Goal: Information Seeking & Learning: Learn about a topic

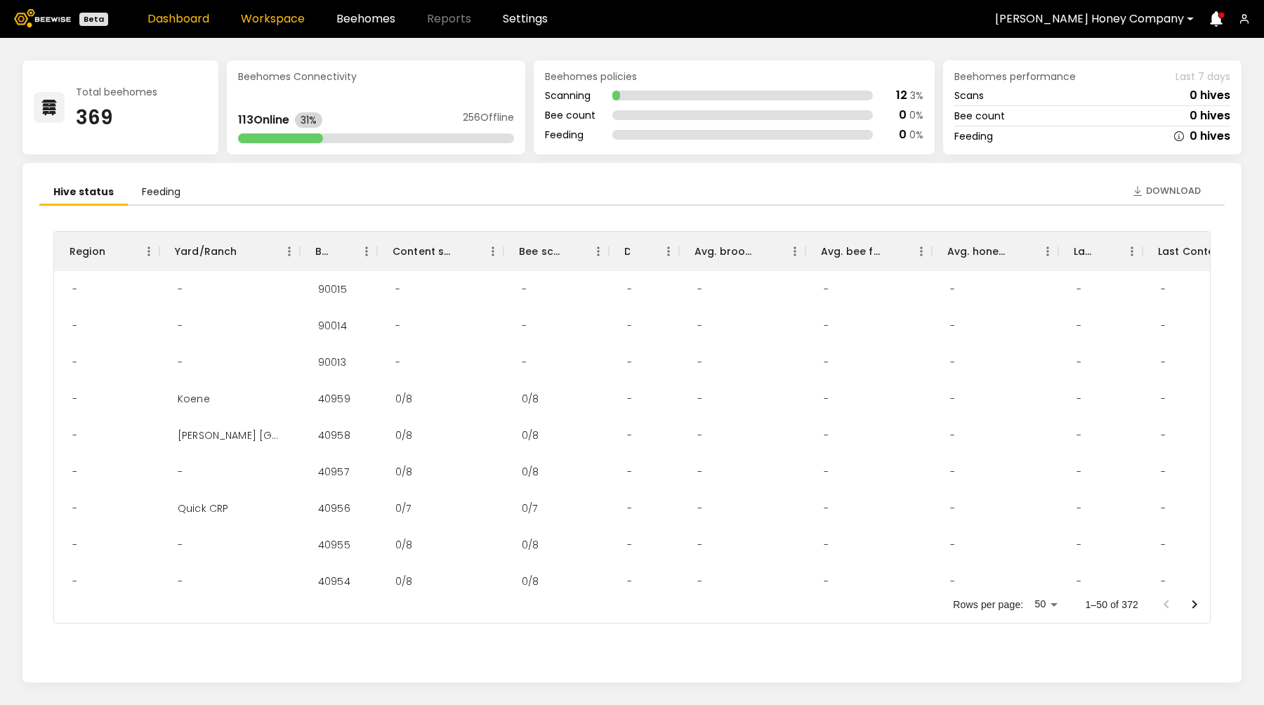
click at [293, 14] on link "Workspace" at bounding box center [273, 18] width 64 height 11
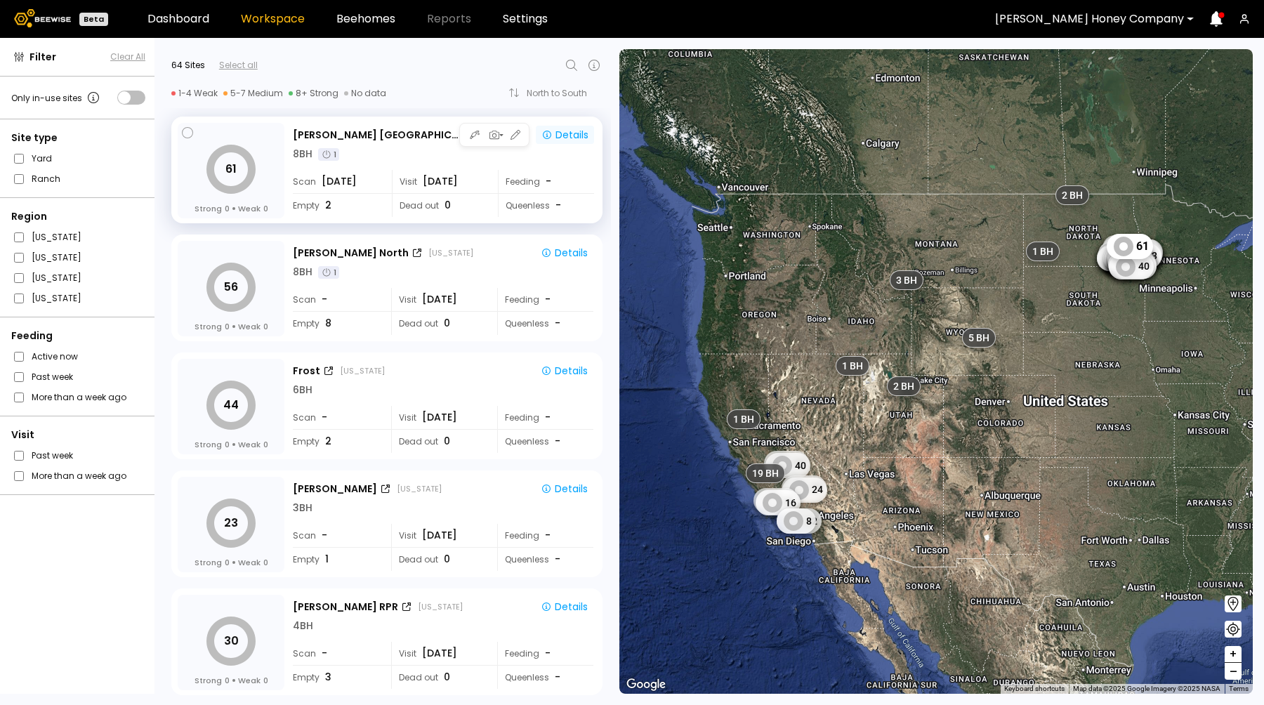
click at [560, 135] on div "Details" at bounding box center [564, 135] width 47 height 13
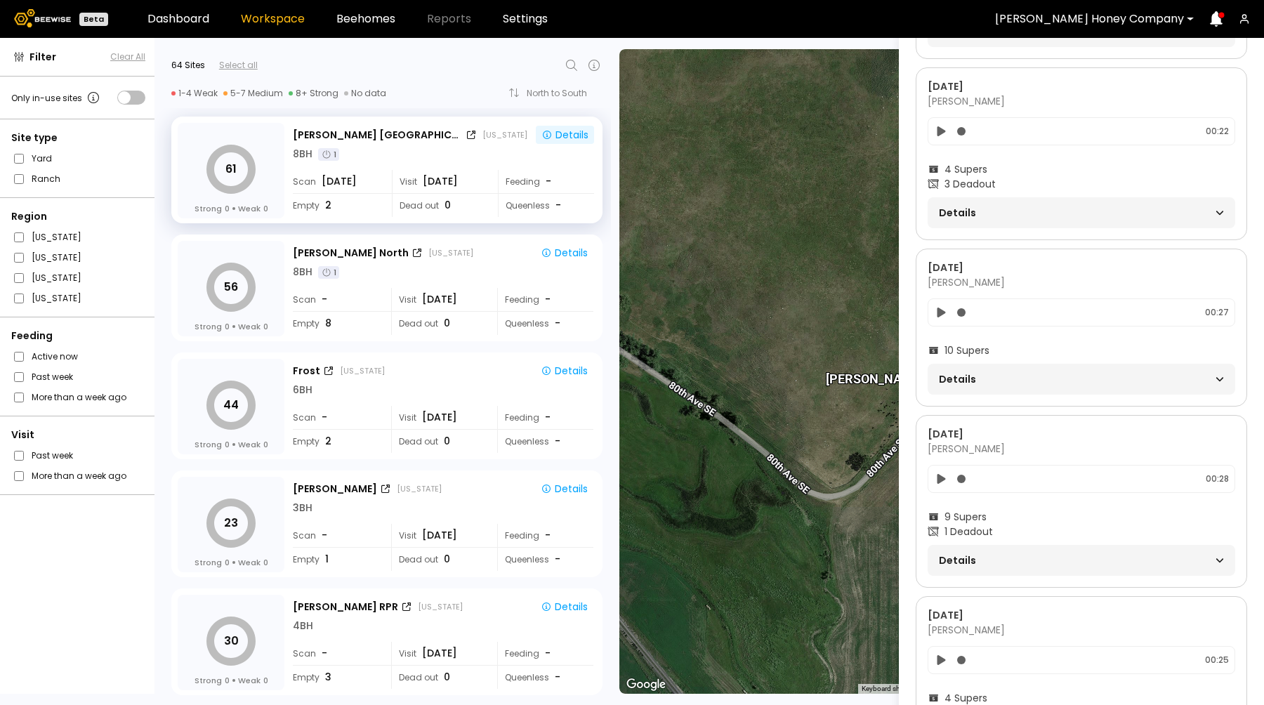
scroll to position [867, 0]
click at [1025, 375] on span "Details" at bounding box center [1010, 378] width 143 height 20
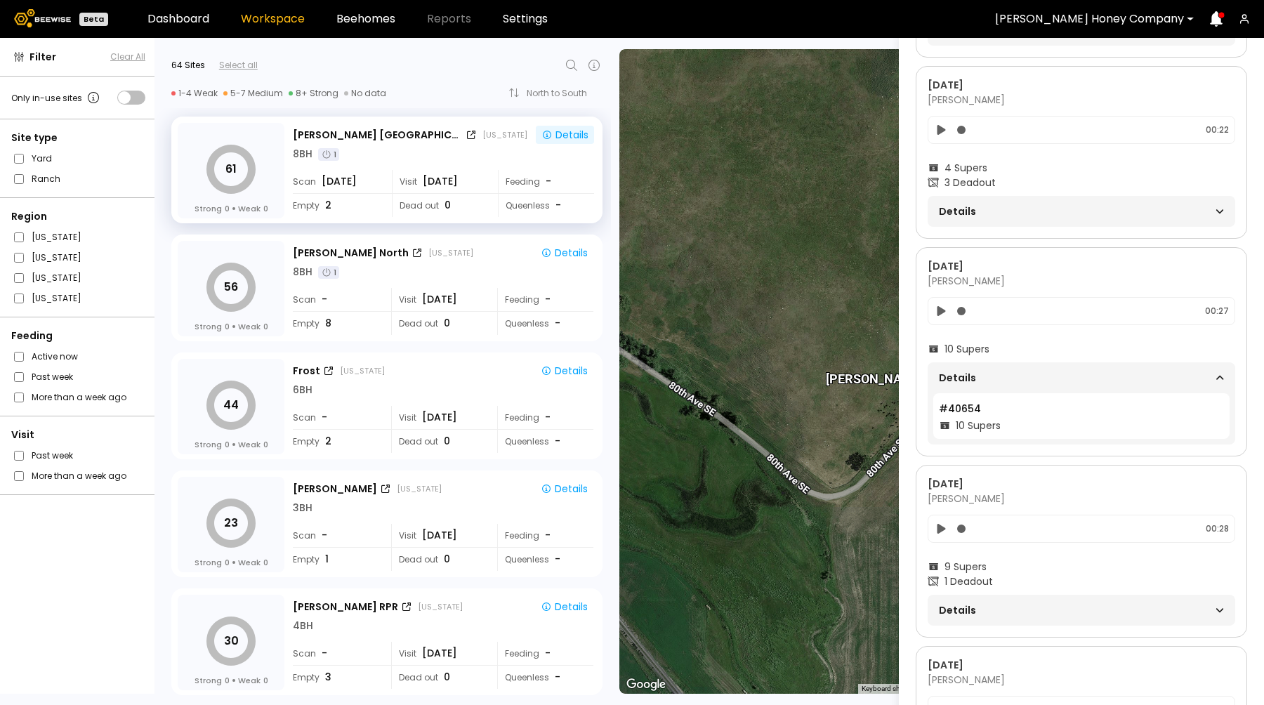
click at [1008, 208] on span "Details" at bounding box center [1010, 212] width 143 height 20
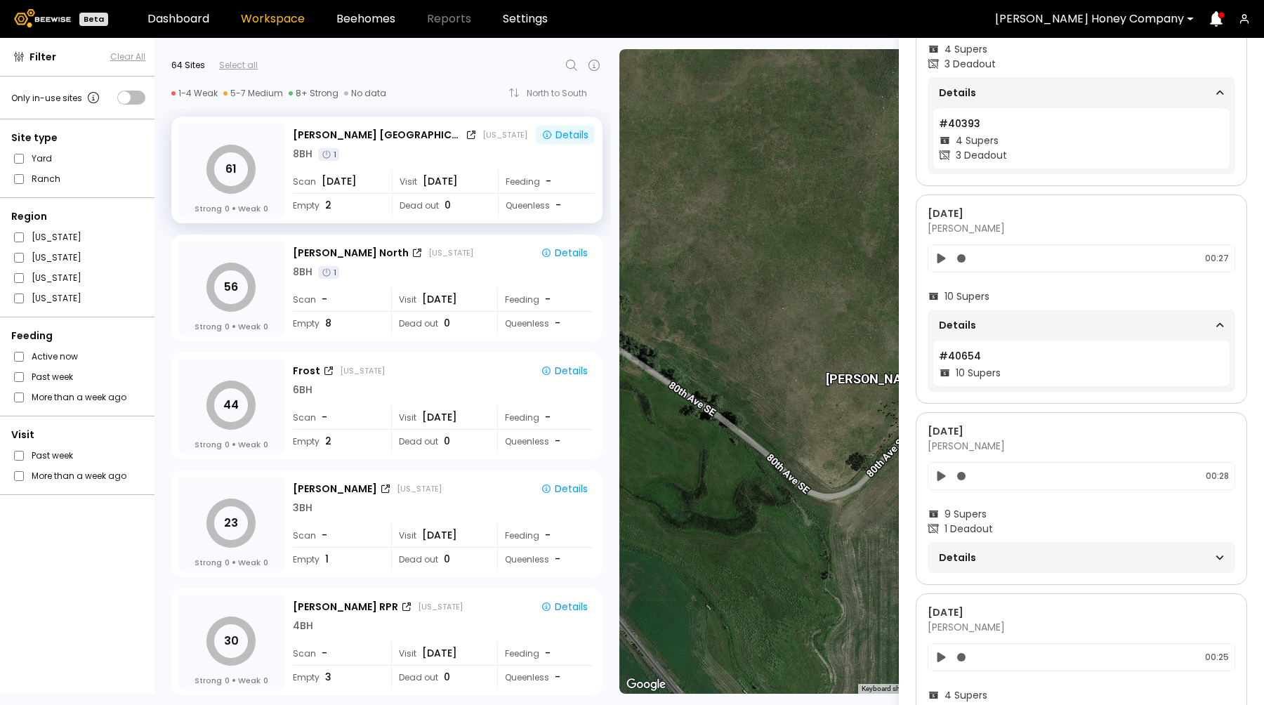
scroll to position [987, 0]
click at [1030, 546] on span "Details" at bounding box center [1010, 556] width 143 height 20
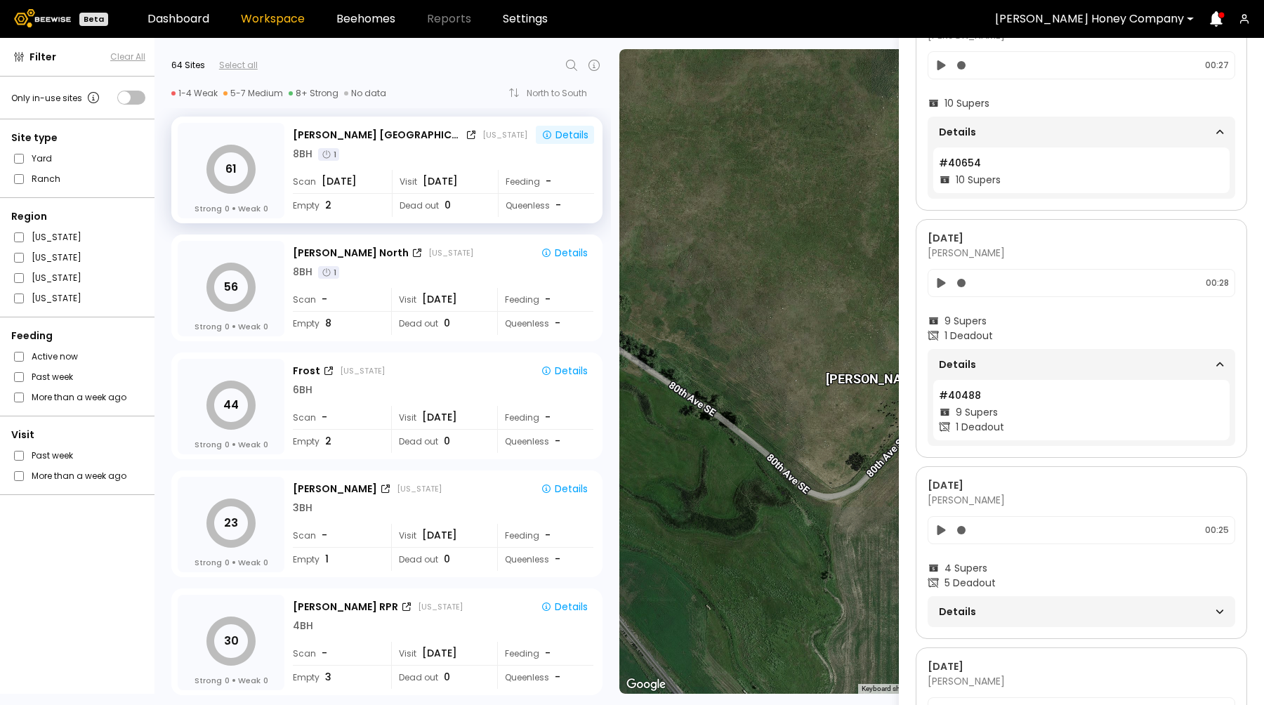
click at [1021, 613] on span "Details" at bounding box center [1010, 612] width 143 height 20
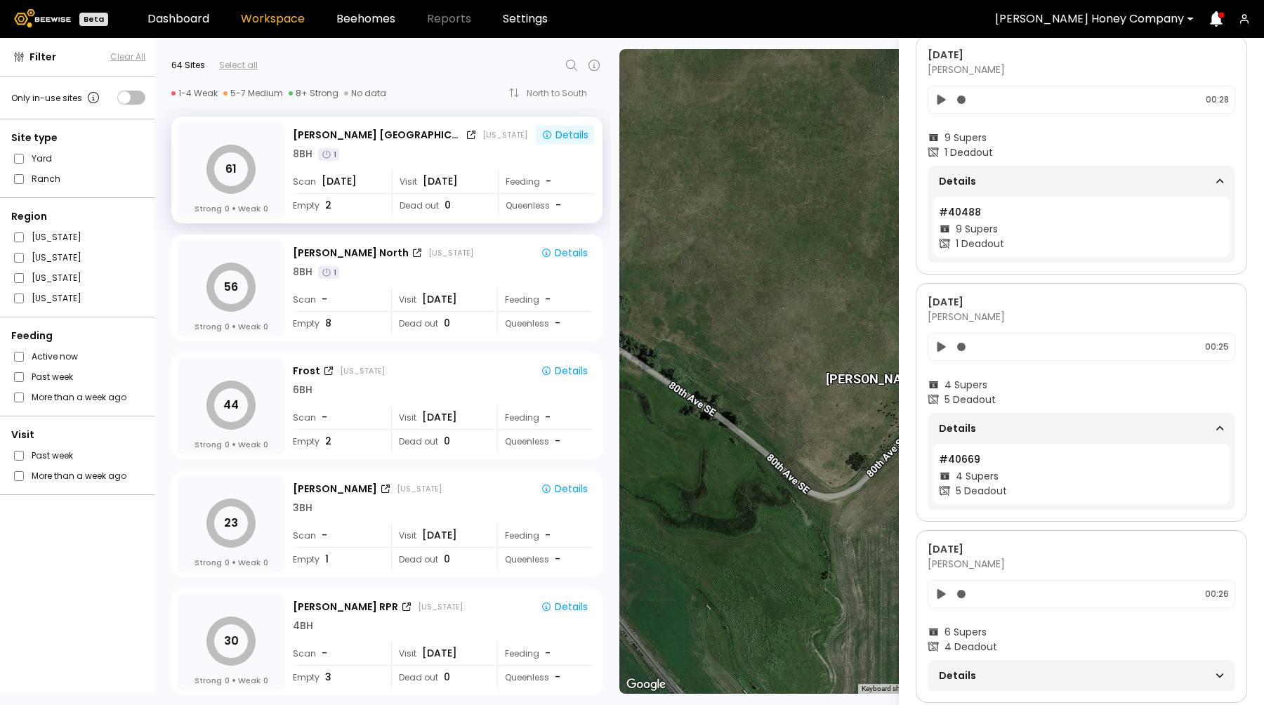
click at [1007, 676] on span "Details" at bounding box center [1010, 676] width 143 height 20
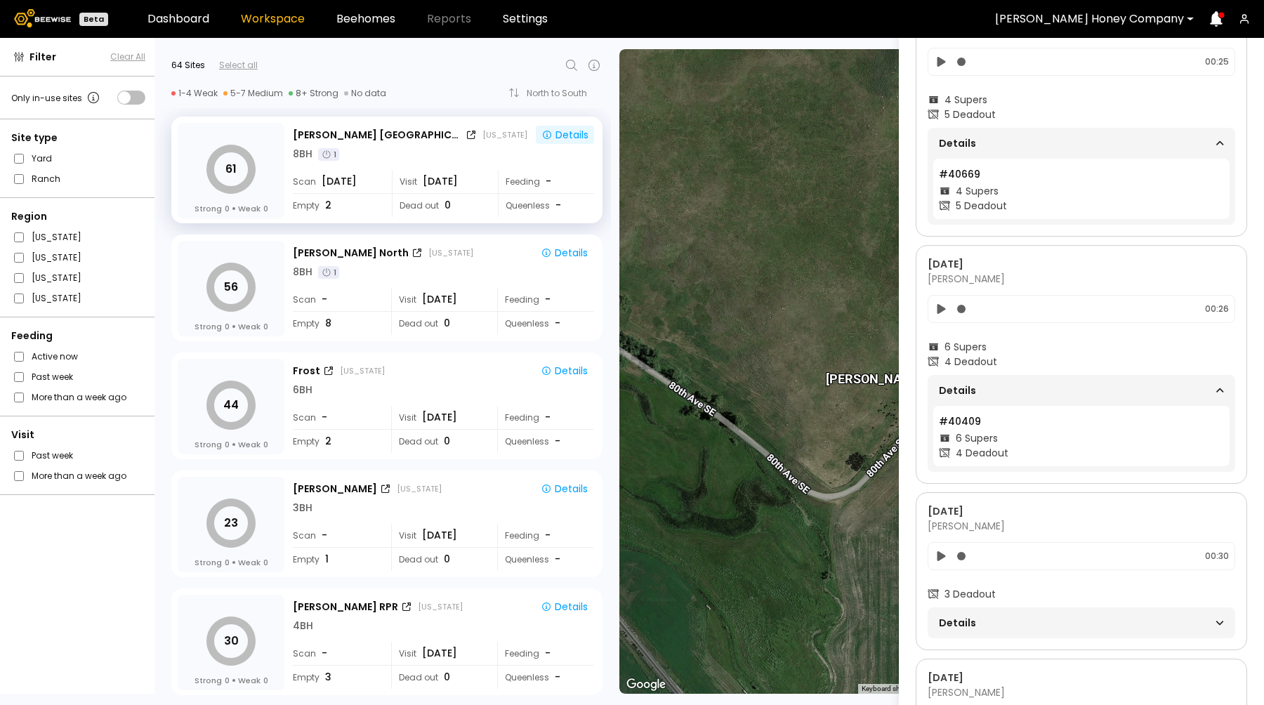
scroll to position [1830, 0]
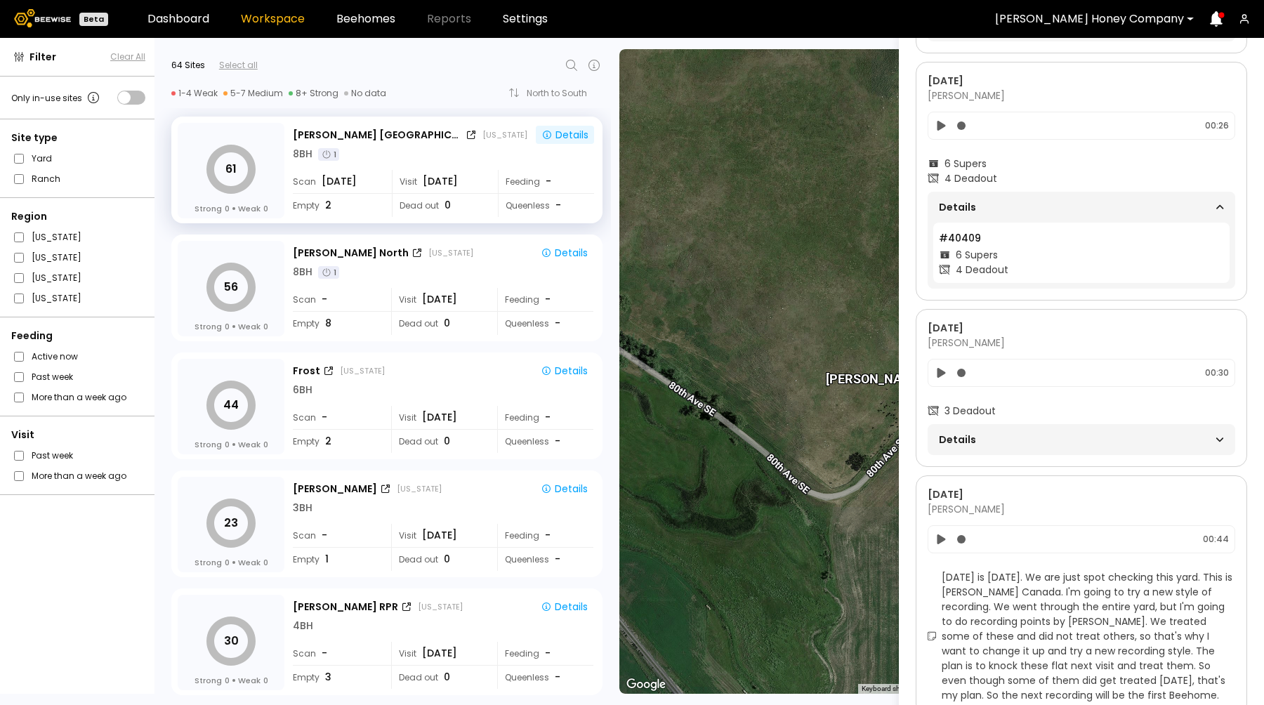
click at [1019, 433] on span "Details" at bounding box center [1010, 440] width 143 height 20
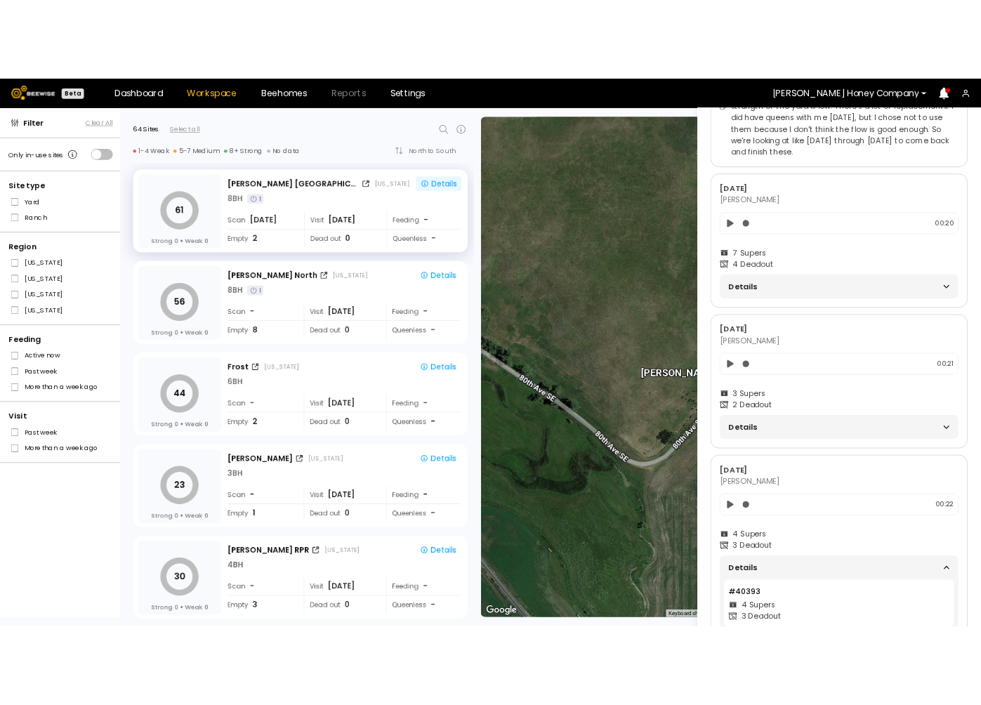
scroll to position [157, 0]
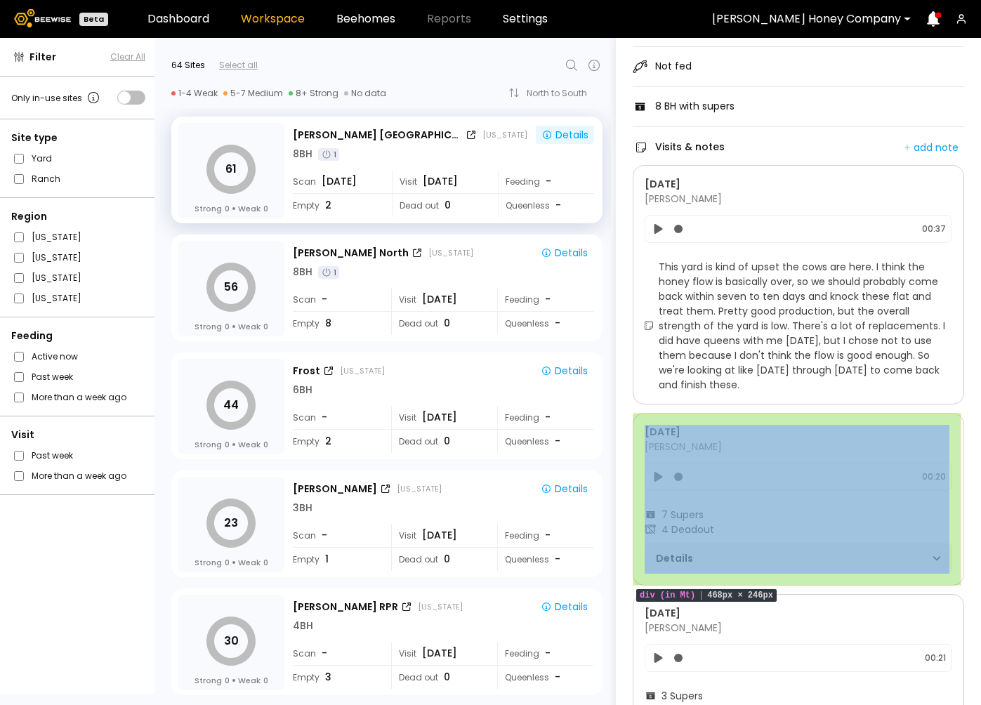
click at [879, 414] on div "Aug 13 Jordan Erickson 00:20 7 Supers 4 Deadout Details" at bounding box center [798, 499] width 331 height 173
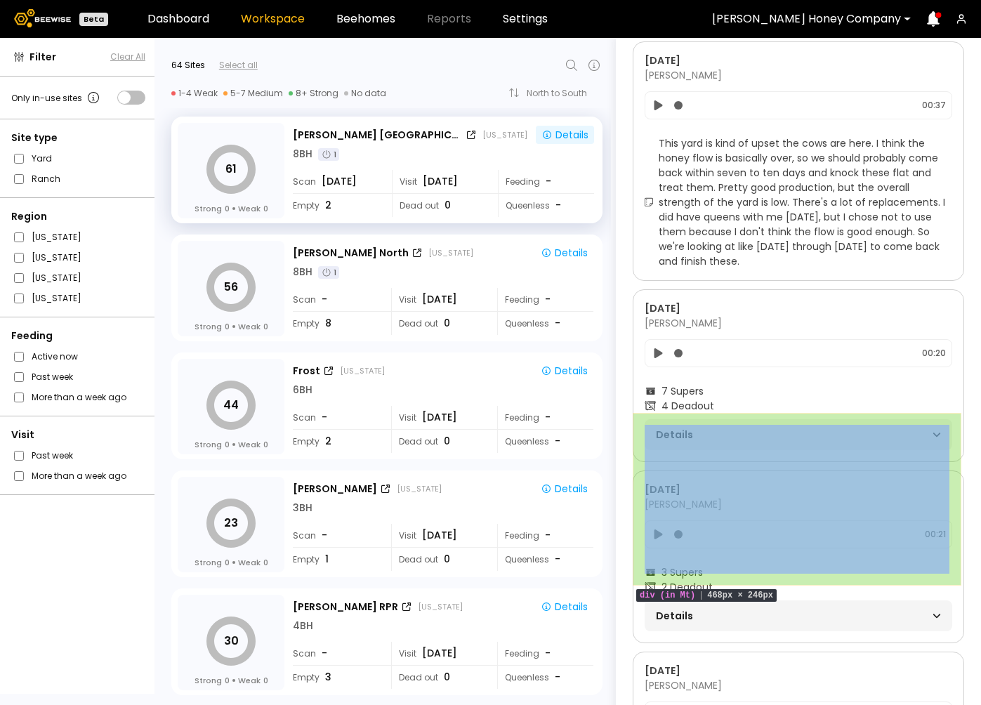
scroll to position [381, 0]
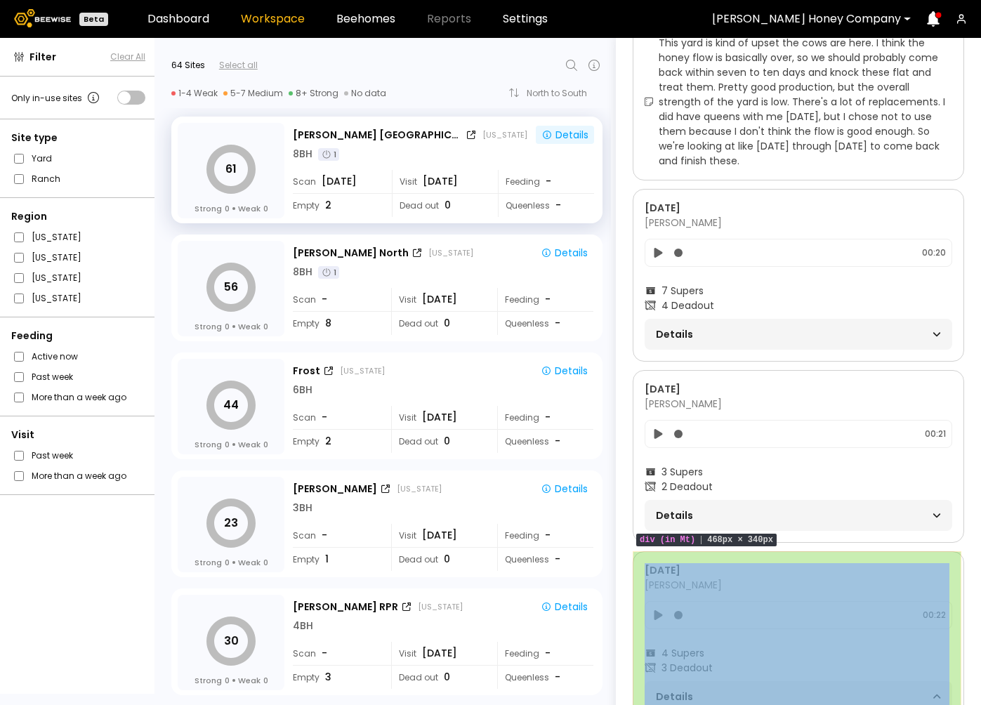
click at [835, 558] on div "Aug 13 Jordan Erickson 00:22 4 Supers 3 Deadout Details # 40393 4 Supers 3 Dead…" at bounding box center [798, 670] width 331 height 239
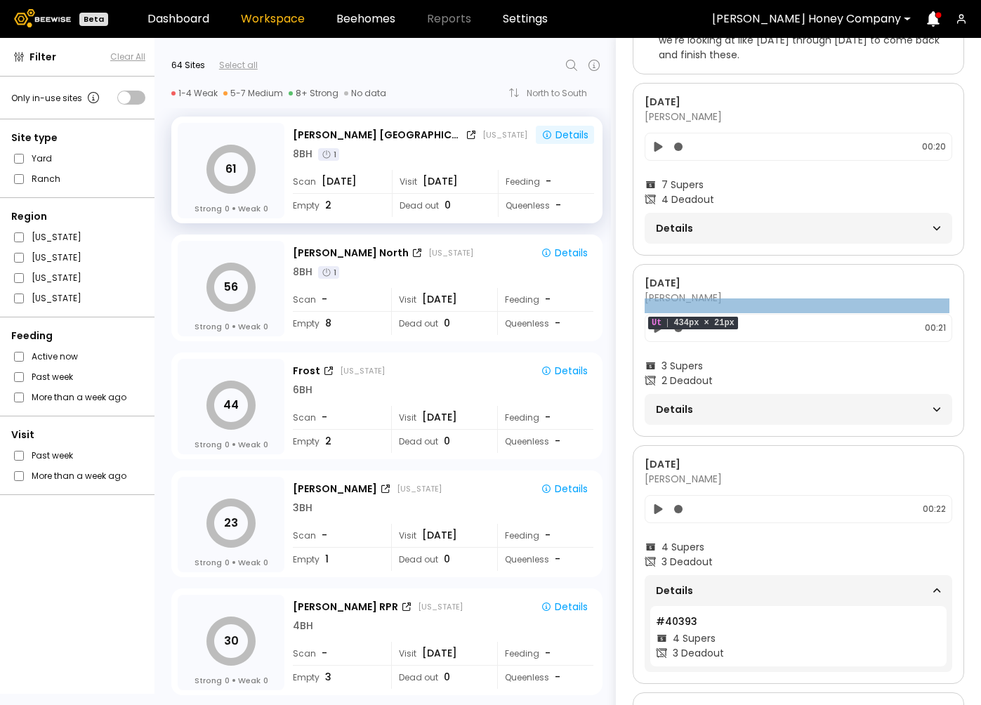
scroll to position [485, 0]
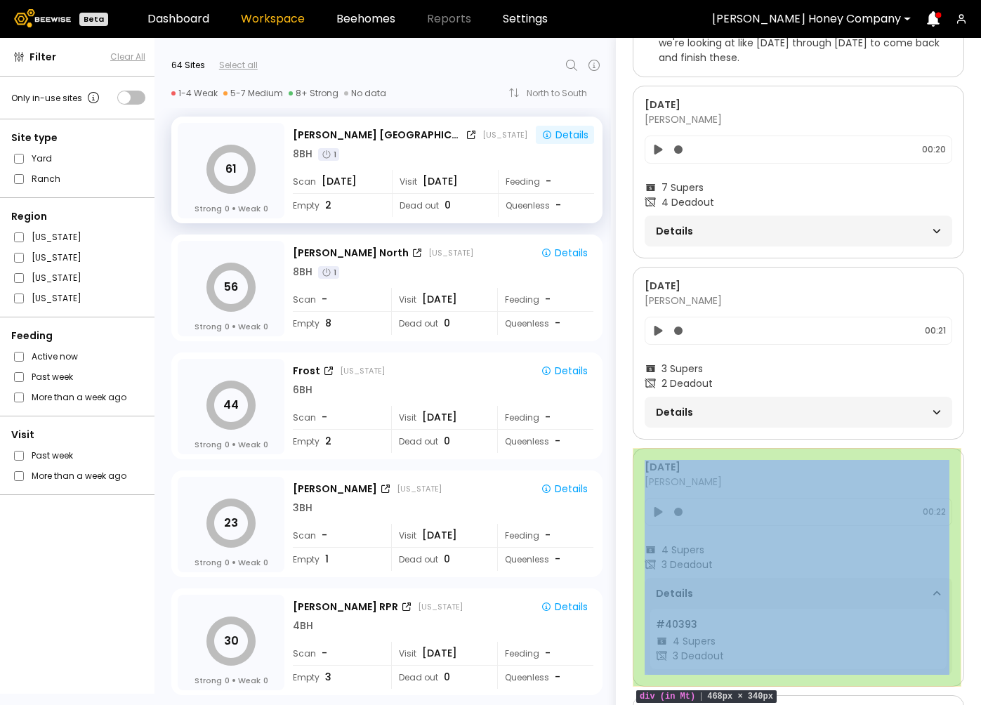
click at [782, 457] on div "Aug 13 Jordan Erickson 00:22 4 Supers 3 Deadout Details # 40393 4 Supers 3 Dead…" at bounding box center [798, 567] width 331 height 239
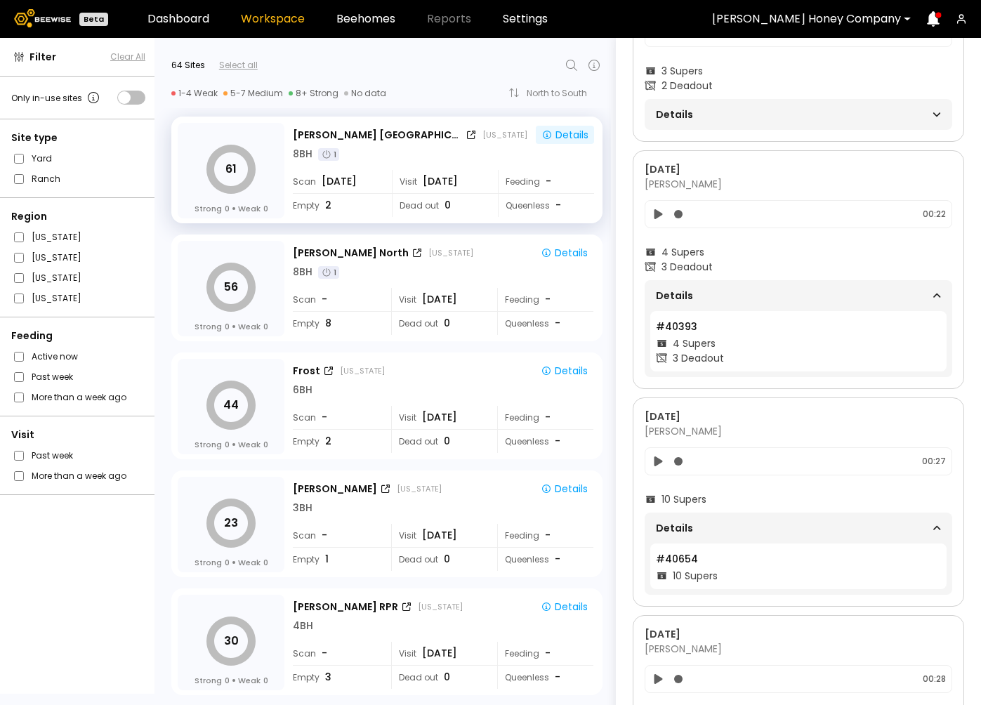
scroll to position [809, 0]
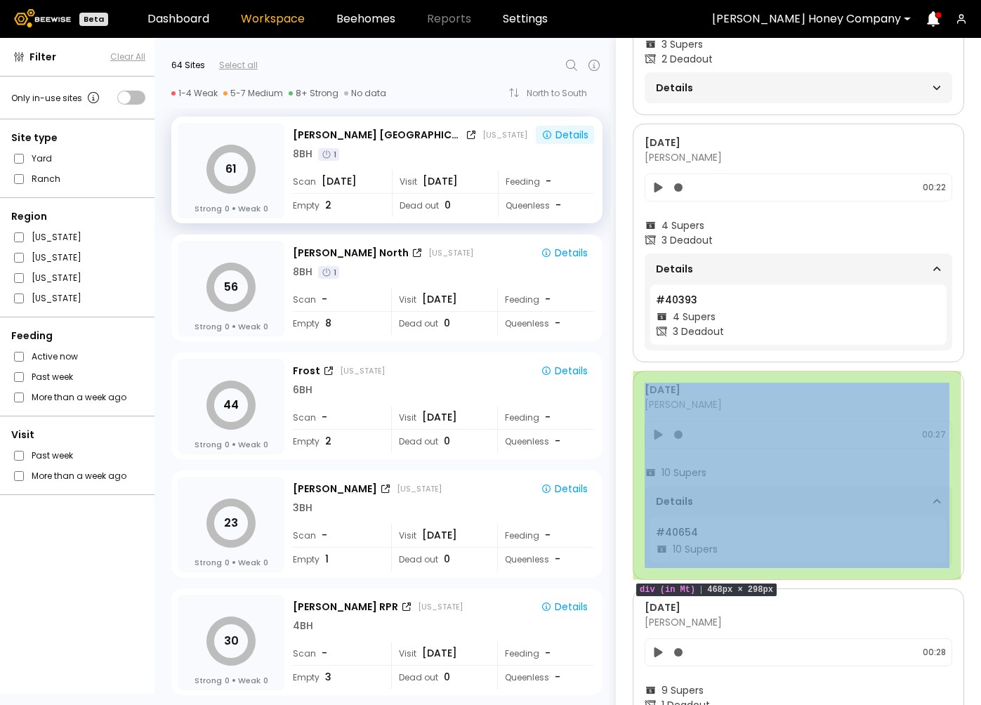
click at [803, 372] on div "Aug 13 Jordan Erickson 00:27 10 Supers Details # 40654 10 Supers" at bounding box center [798, 475] width 331 height 209
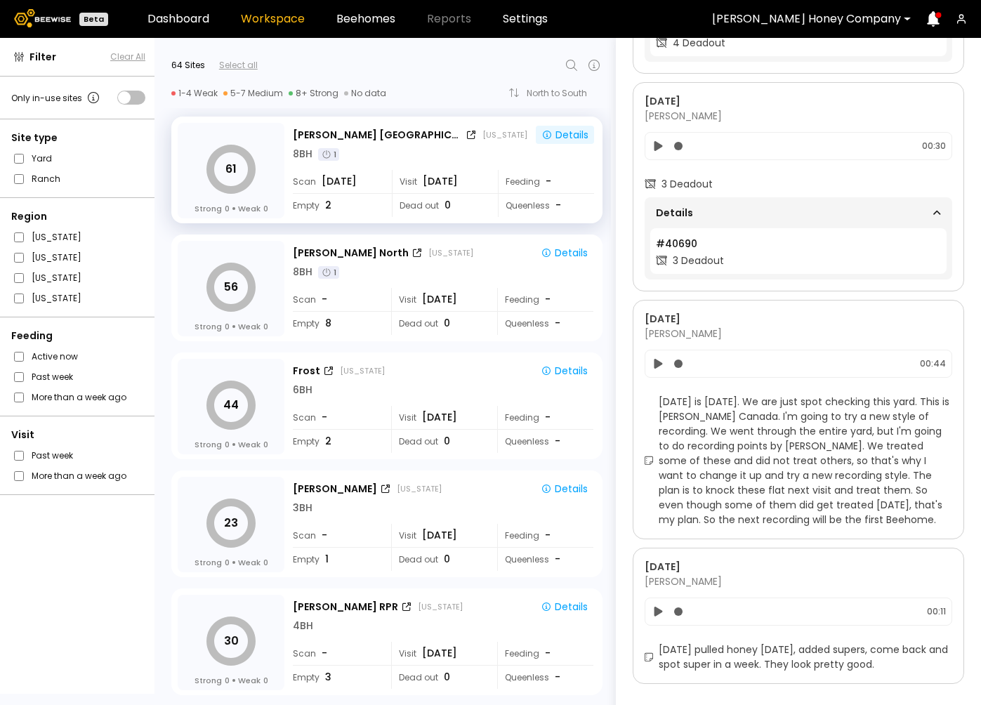
scroll to position [2068, 0]
click at [447, 272] on div "8 BH 1" at bounding box center [443, 272] width 301 height 15
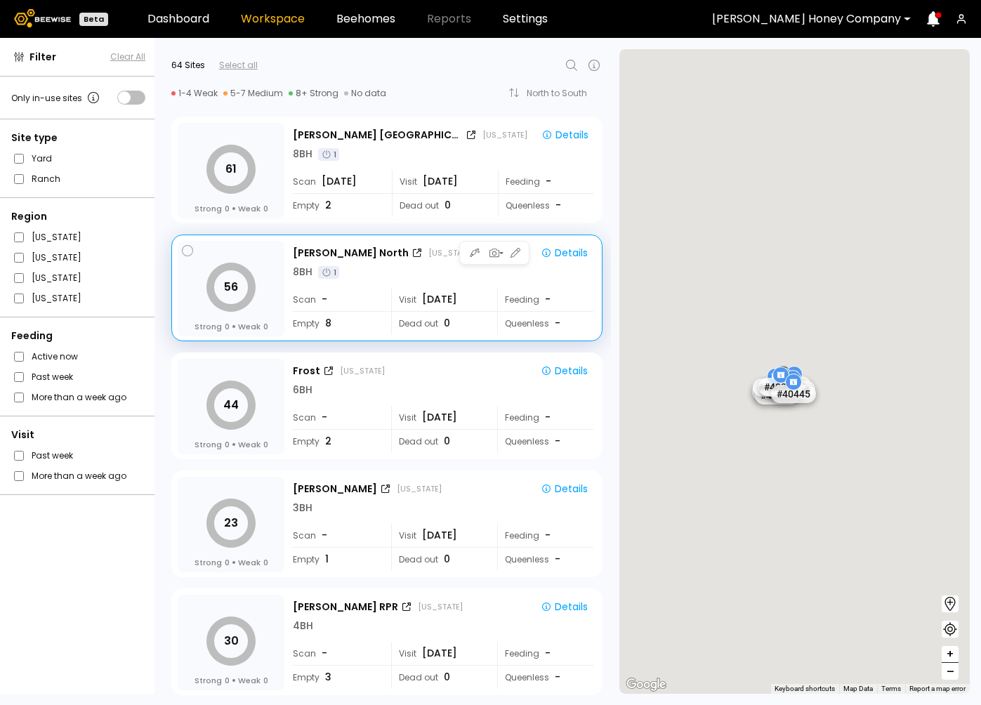
scroll to position [0, 0]
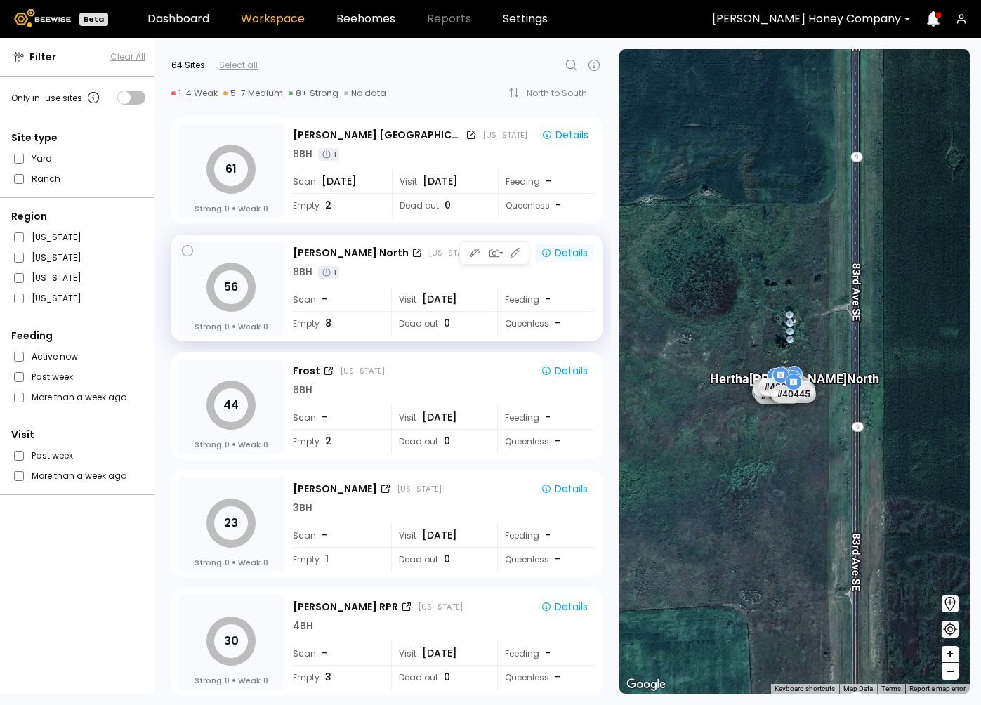
click at [563, 261] on button "Details" at bounding box center [564, 253] width 58 height 18
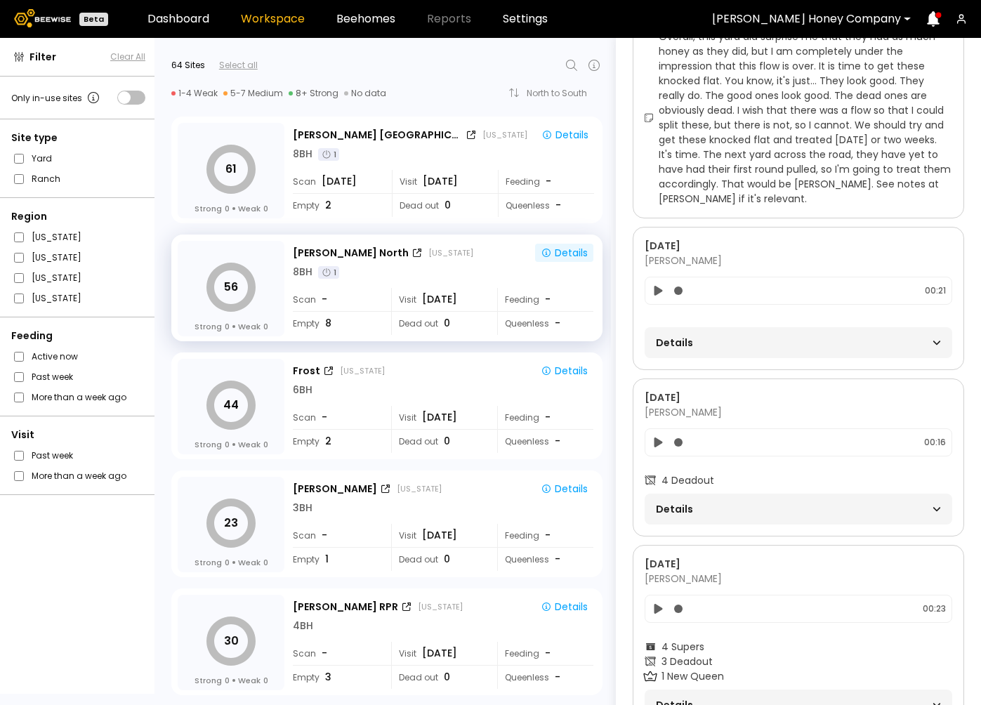
scroll to position [431, 0]
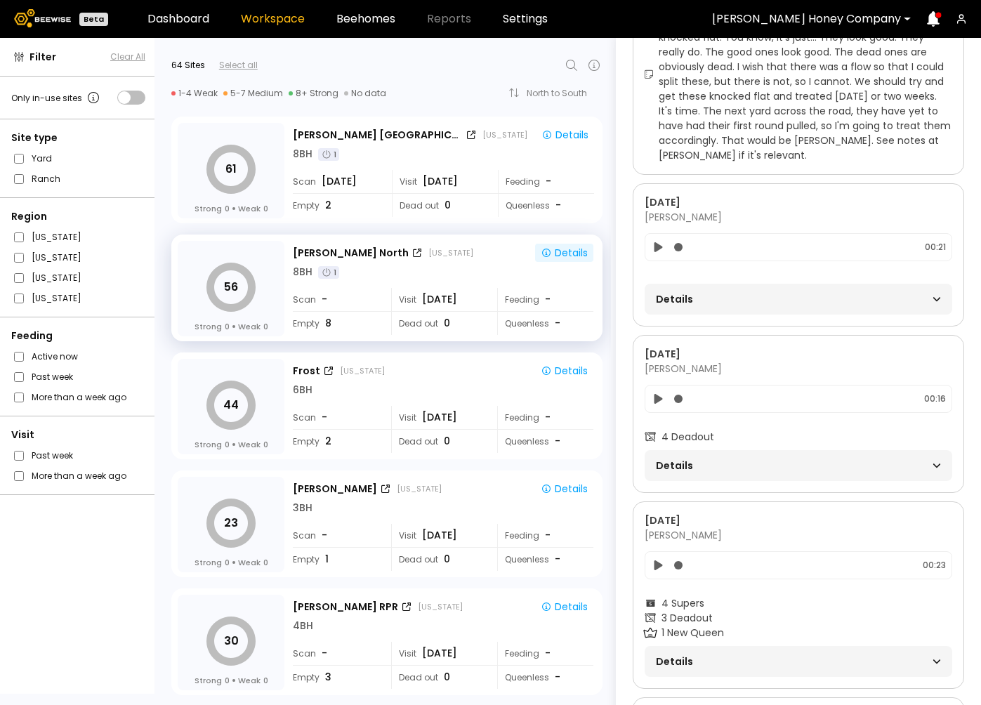
click at [817, 298] on div "Details" at bounding box center [798, 299] width 285 height 20
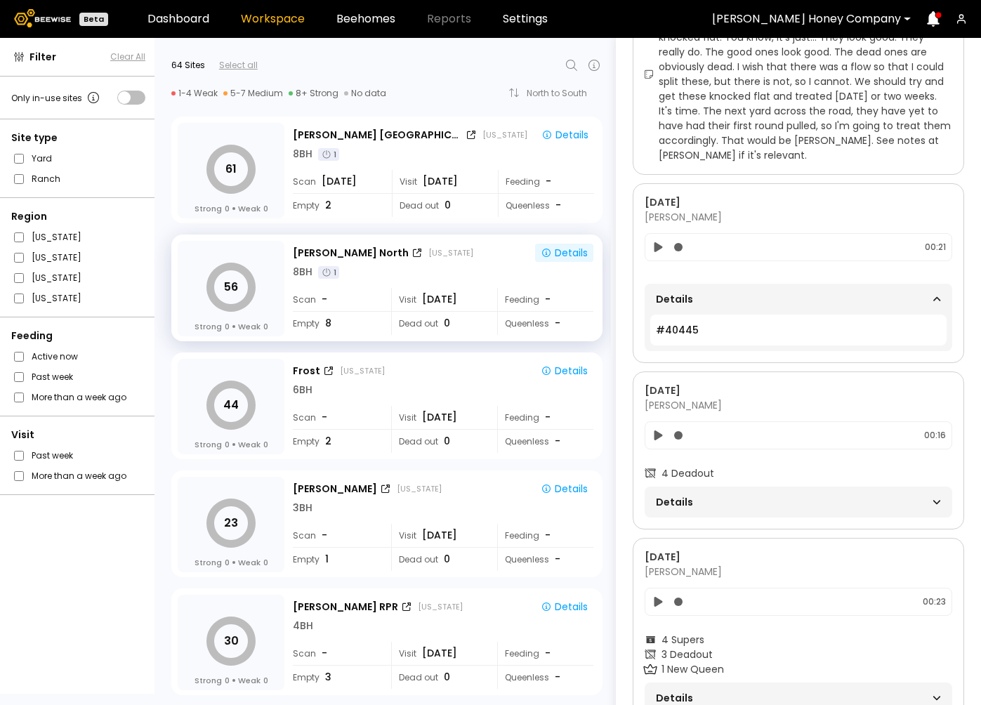
click at [751, 496] on span "Details" at bounding box center [727, 502] width 143 height 20
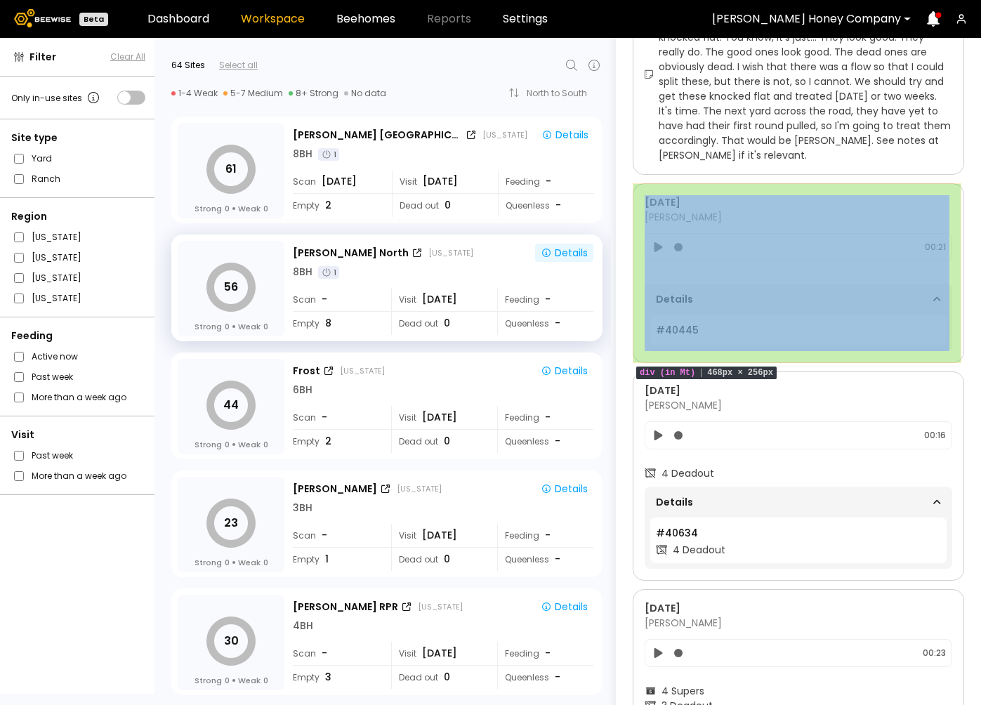
click at [918, 185] on div "Aug 13 Jordan Erickson 00:21 Details # 40445" at bounding box center [798, 273] width 331 height 180
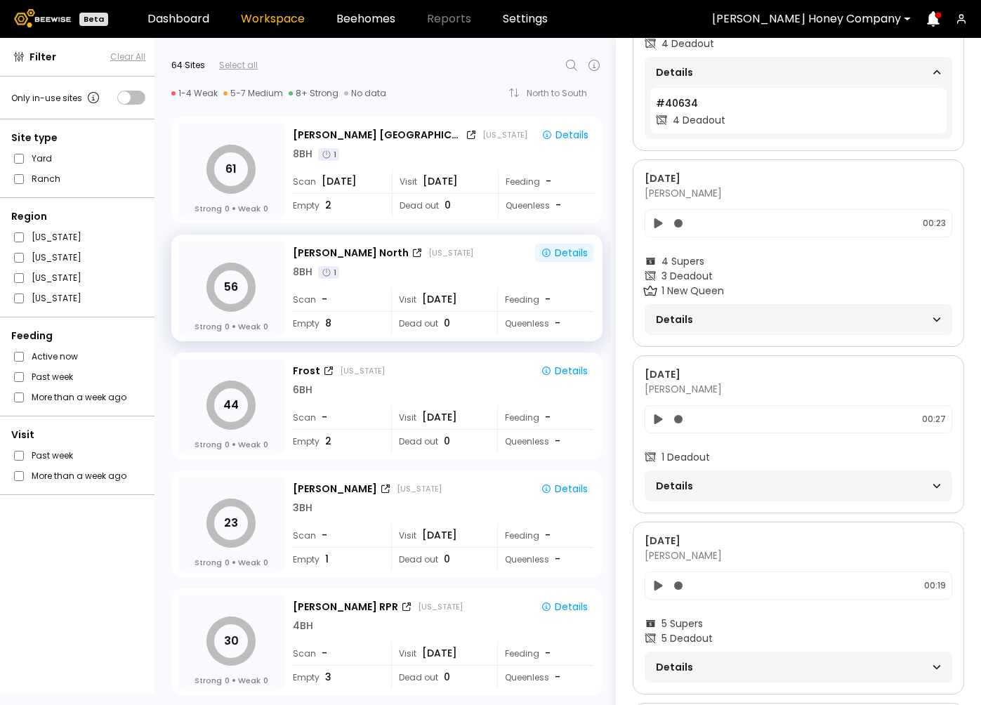
scroll to position [862, 0]
click at [776, 480] on span "Details" at bounding box center [727, 485] width 143 height 20
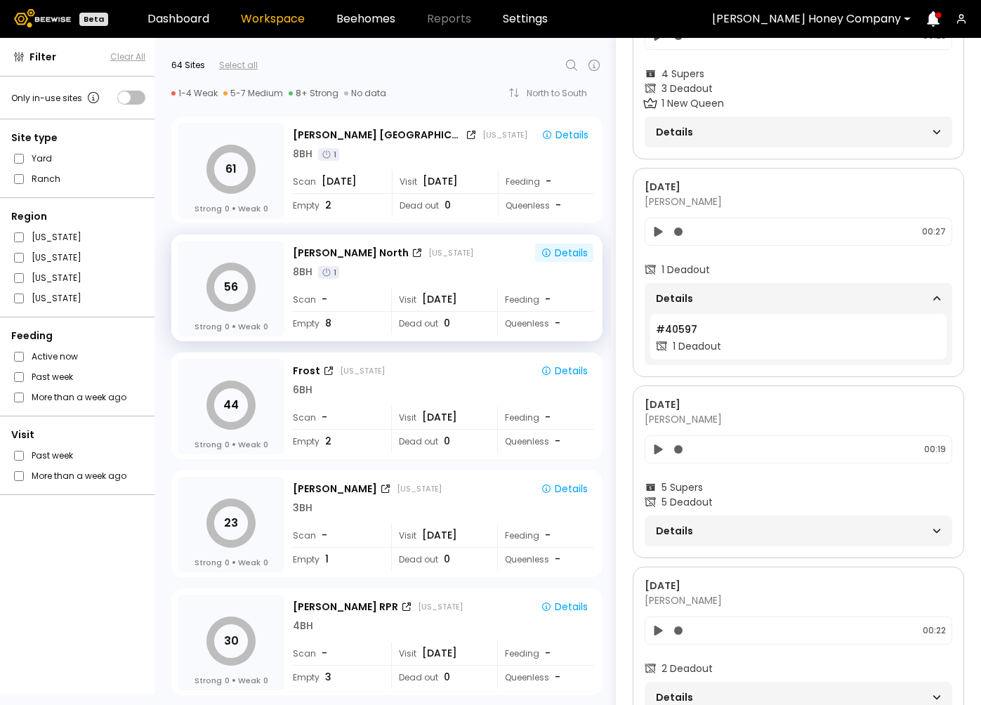
scroll to position [1094, 0]
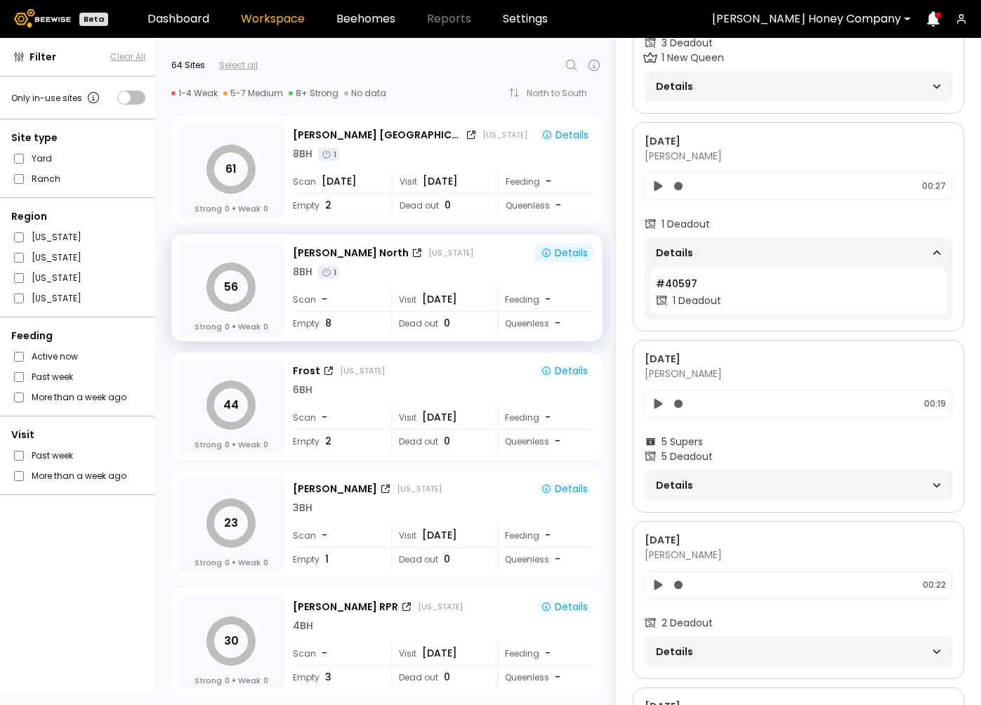
click at [775, 493] on span "Details" at bounding box center [727, 485] width 143 height 20
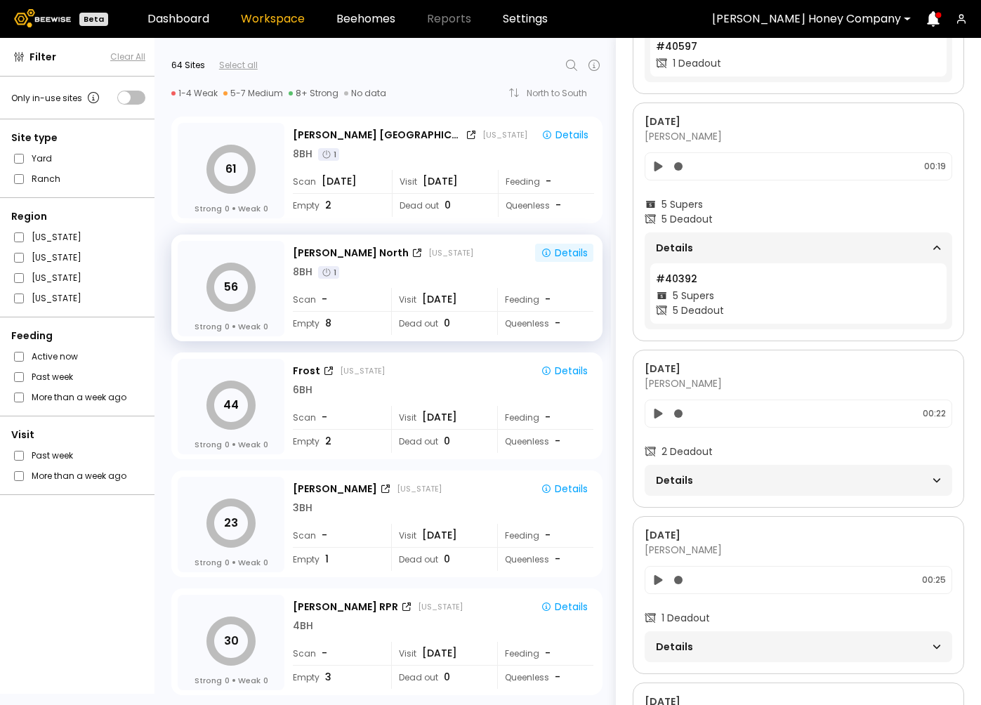
scroll to position [1412, 0]
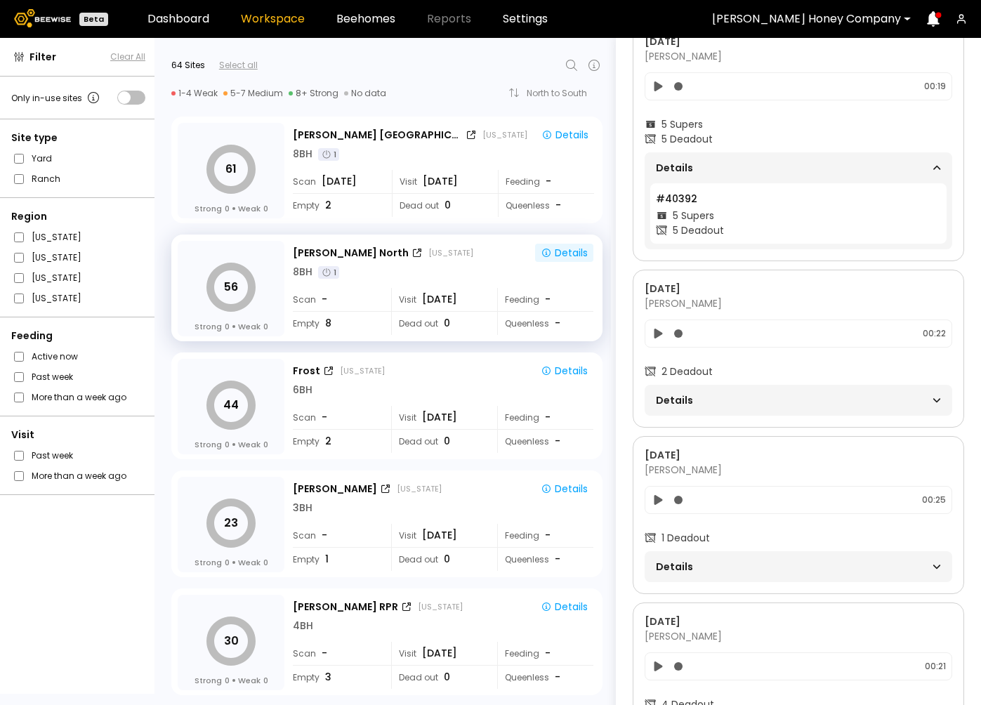
click at [739, 574] on span "Details" at bounding box center [727, 567] width 143 height 20
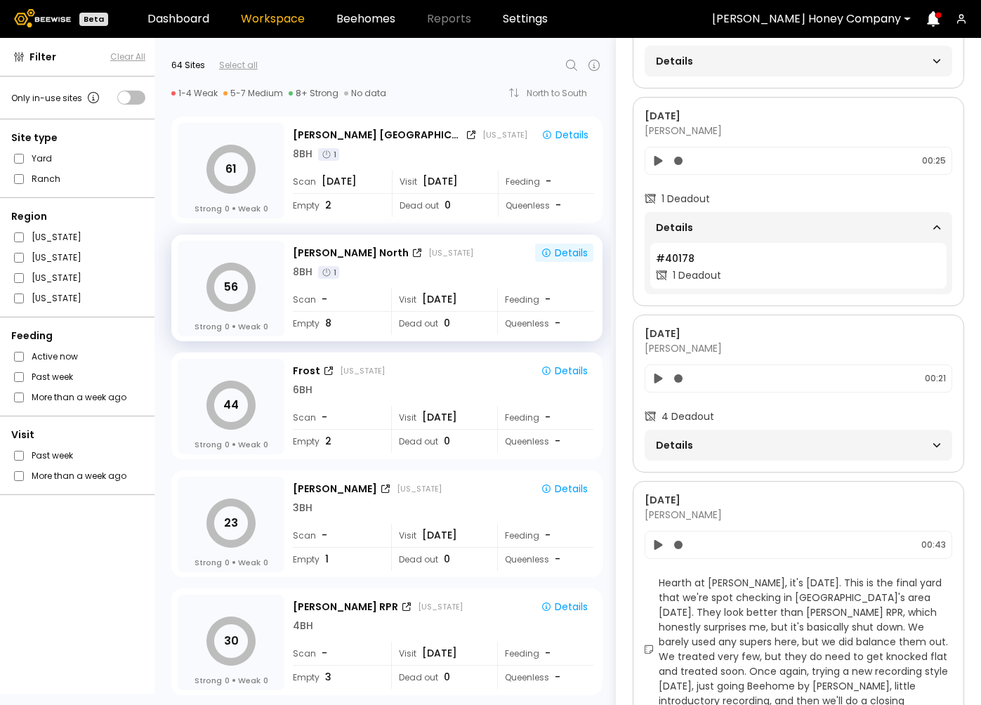
scroll to position [1755, 0]
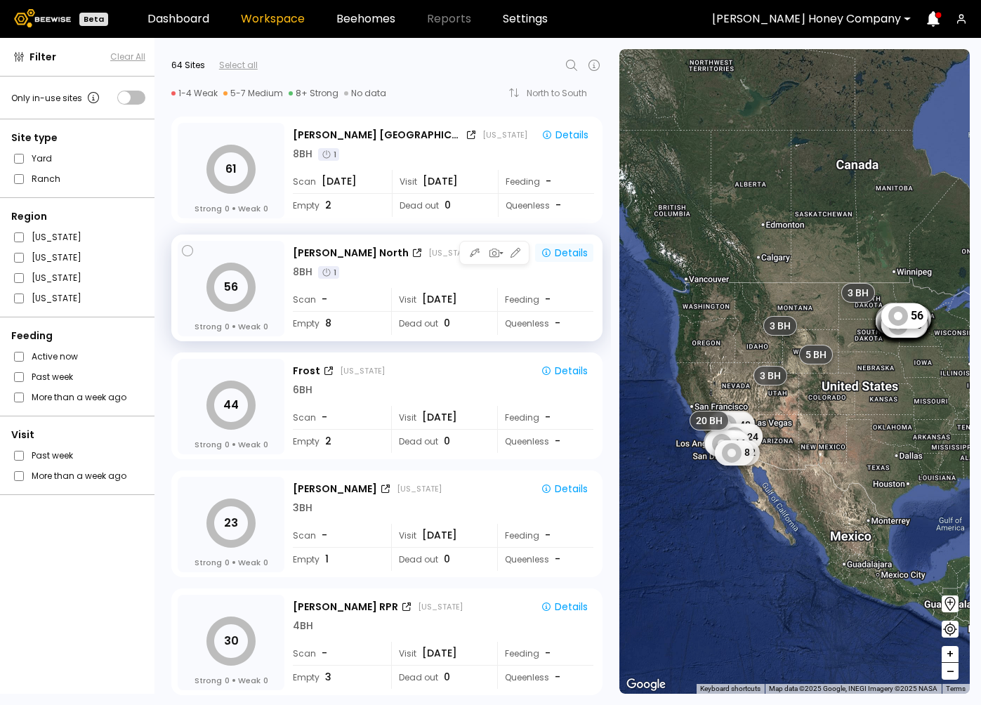
click at [565, 254] on div "Details" at bounding box center [564, 252] width 47 height 13
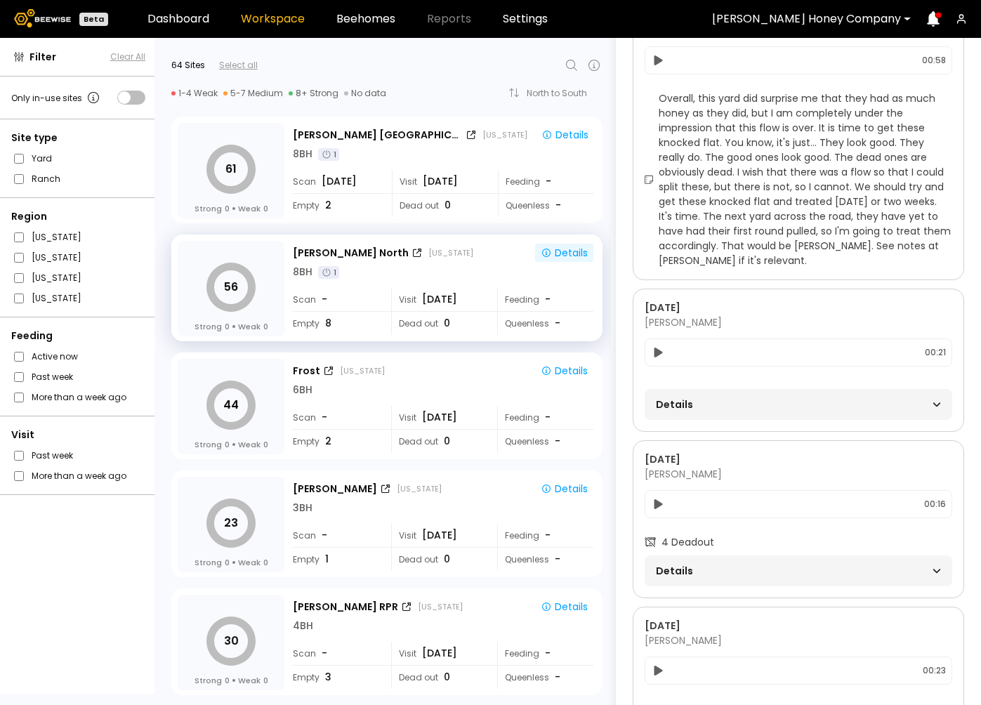
scroll to position [362, 0]
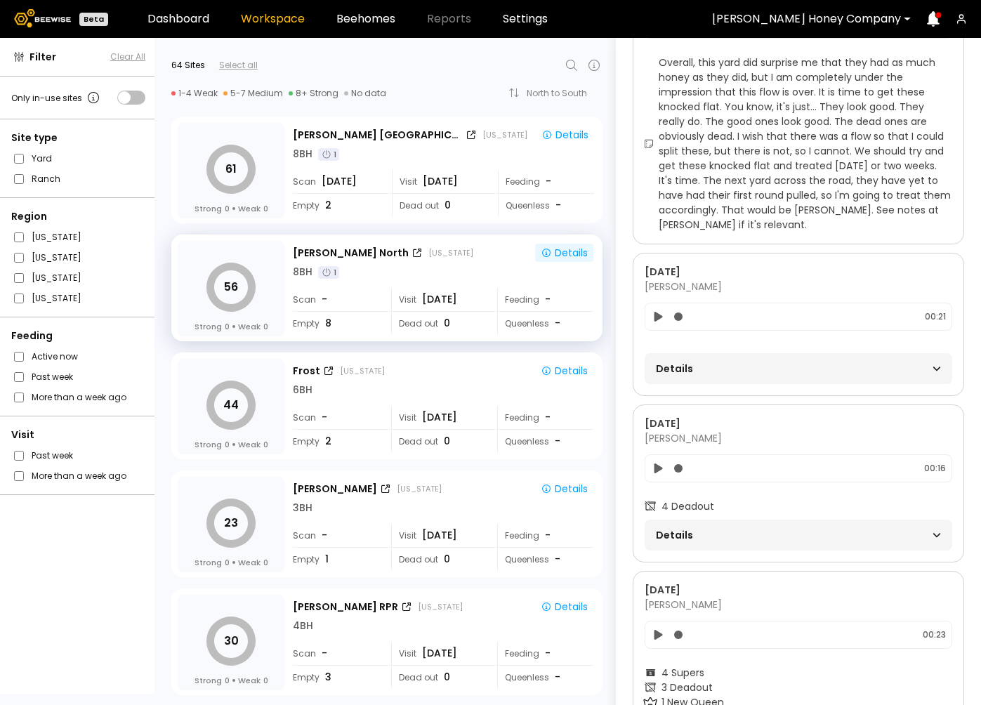
click at [768, 369] on span "Details" at bounding box center [727, 369] width 143 height 20
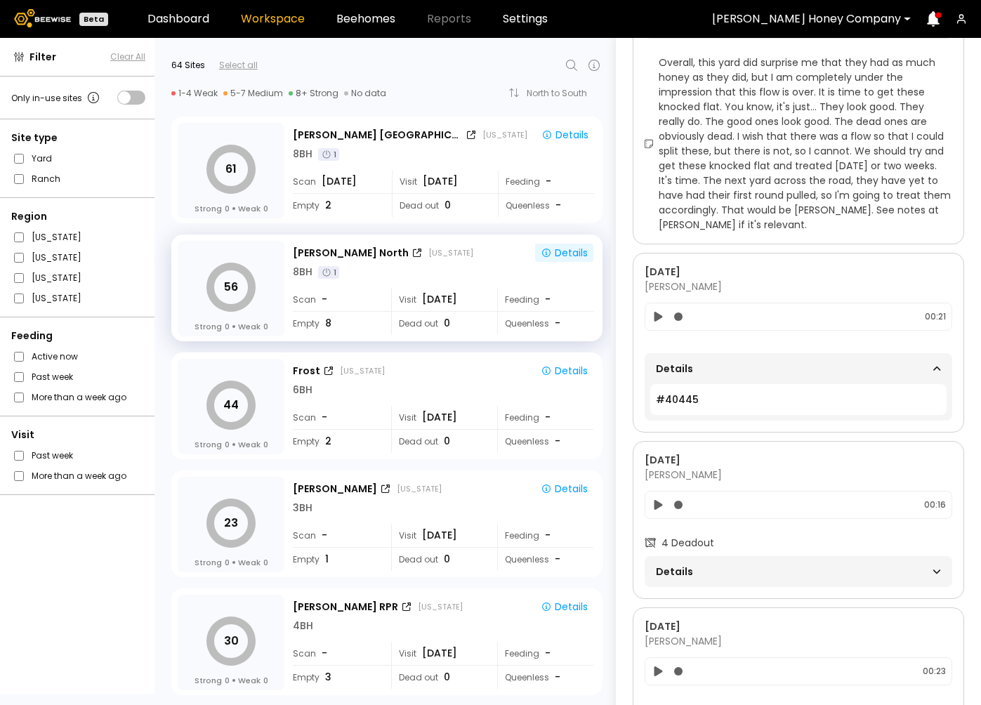
click at [824, 365] on div "Details" at bounding box center [798, 369] width 285 height 20
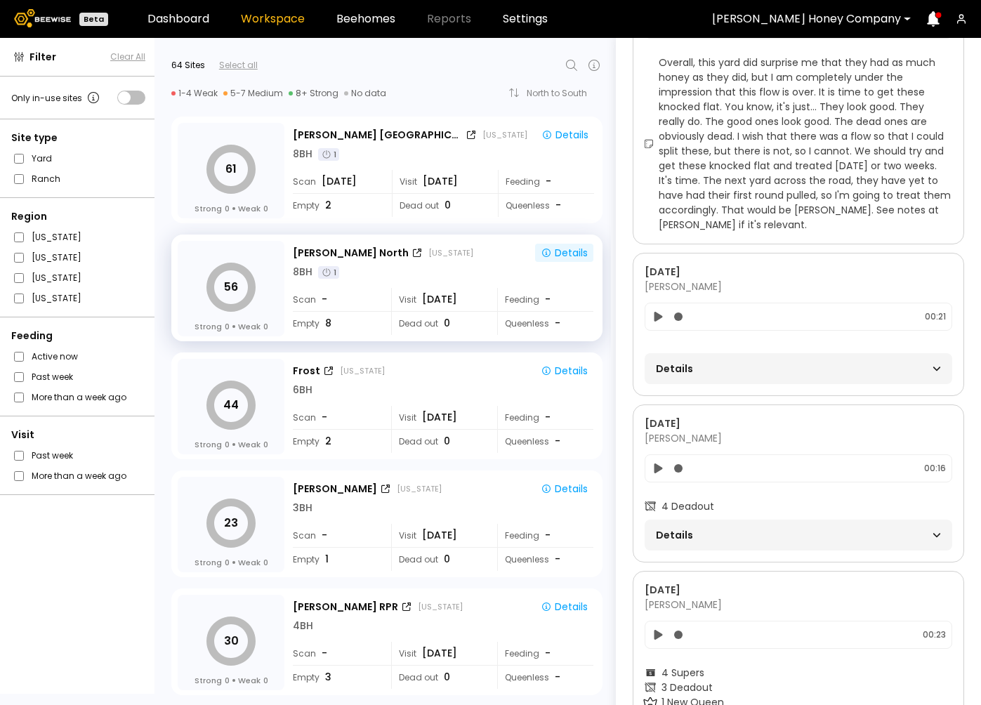
click at [824, 365] on div "Details" at bounding box center [798, 369] width 285 height 20
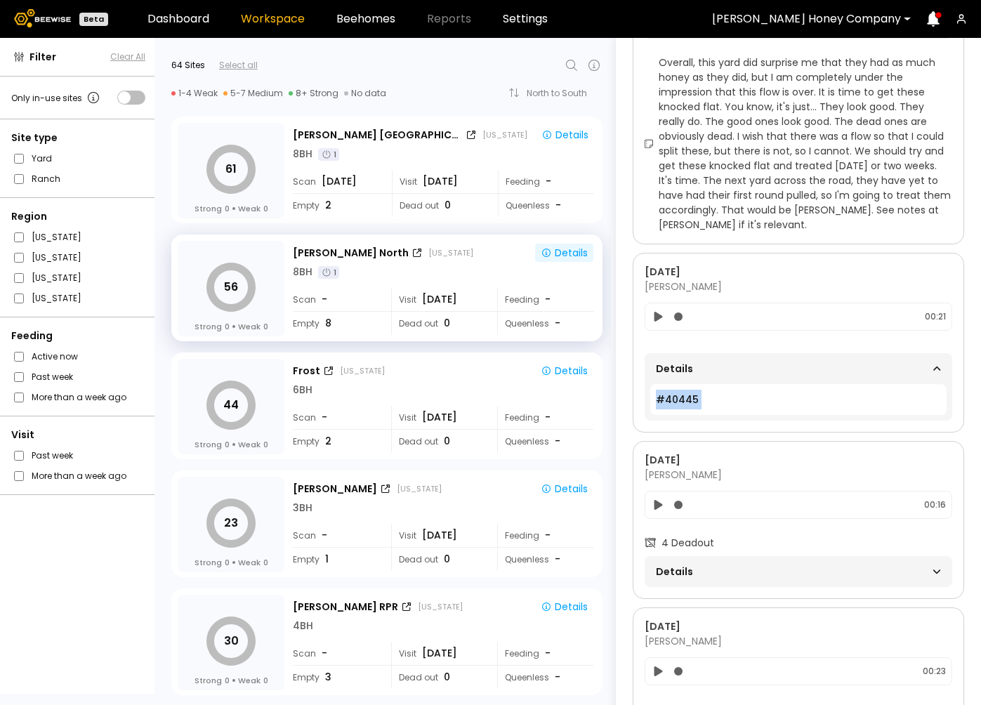
click at [824, 365] on div "Details" at bounding box center [798, 369] width 285 height 20
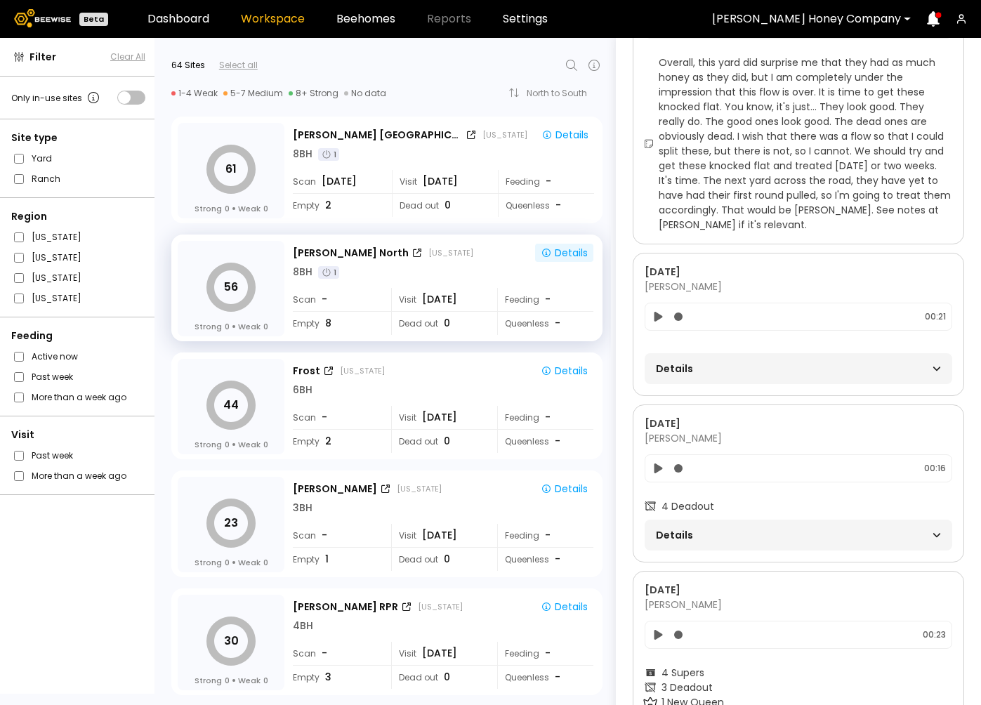
click at [824, 365] on div "Details" at bounding box center [798, 369] width 285 height 20
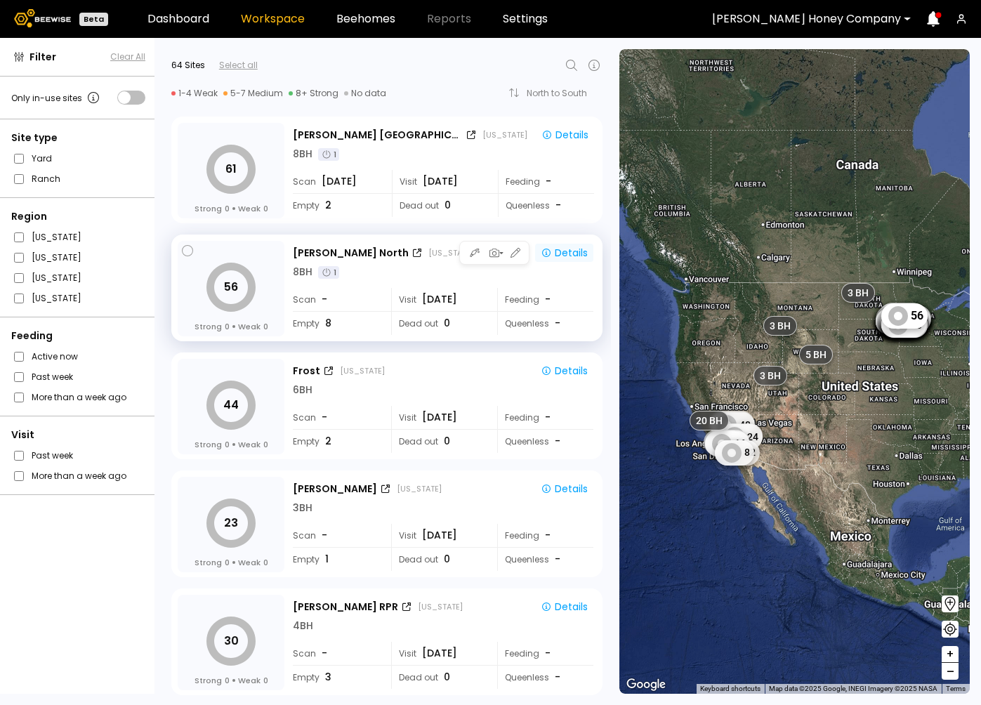
click at [558, 256] on div "Details" at bounding box center [564, 252] width 47 height 13
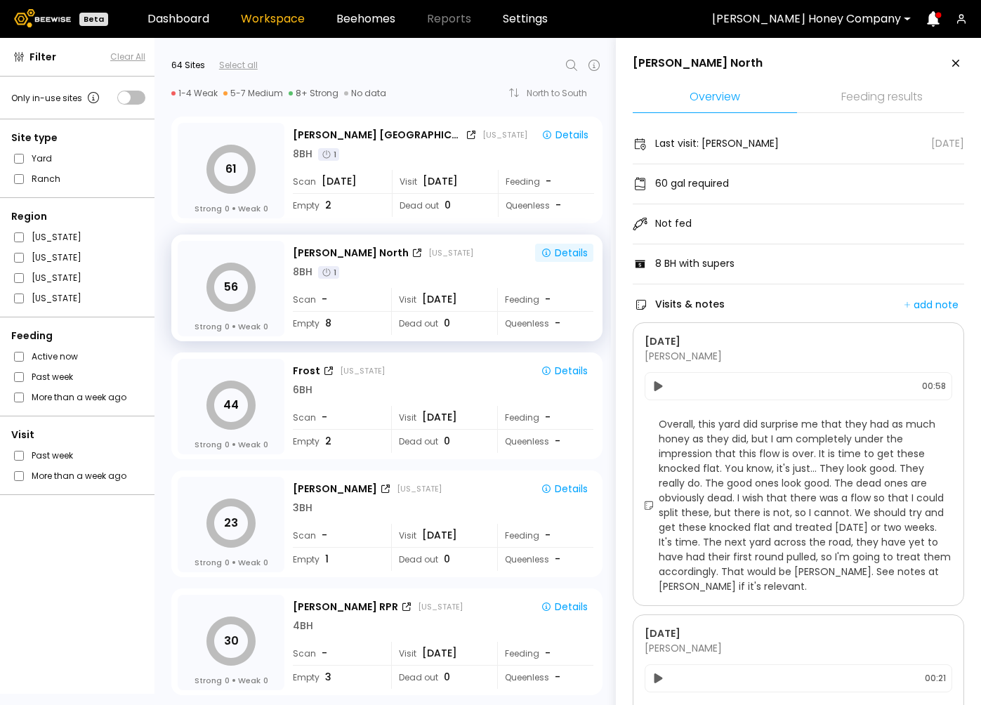
scroll to position [298, 0]
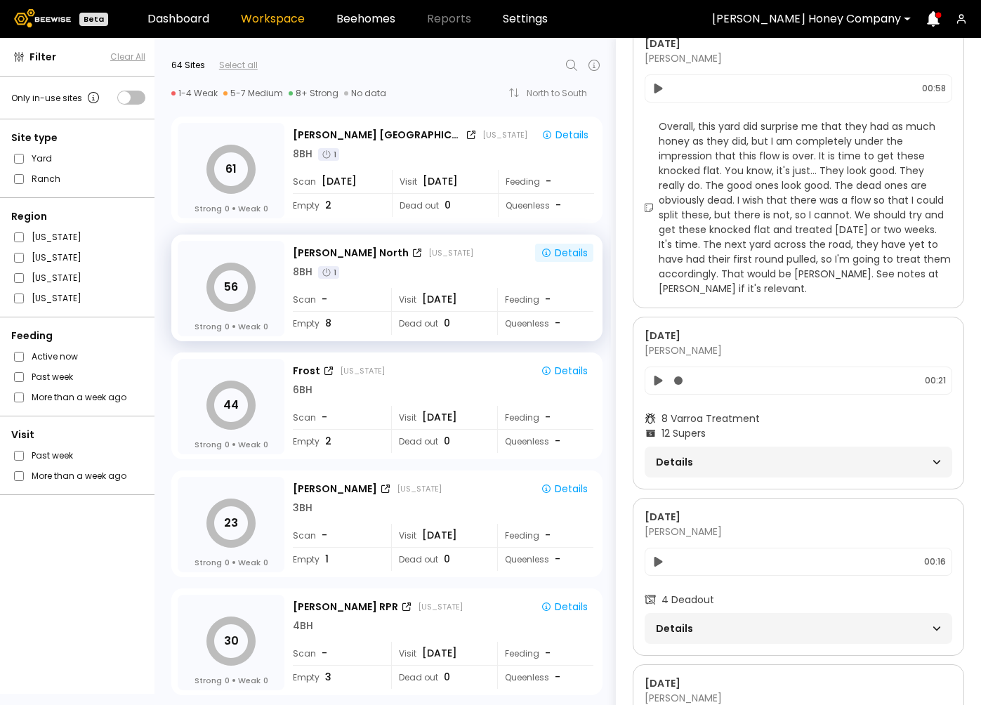
click at [764, 462] on span "Details" at bounding box center [727, 462] width 143 height 20
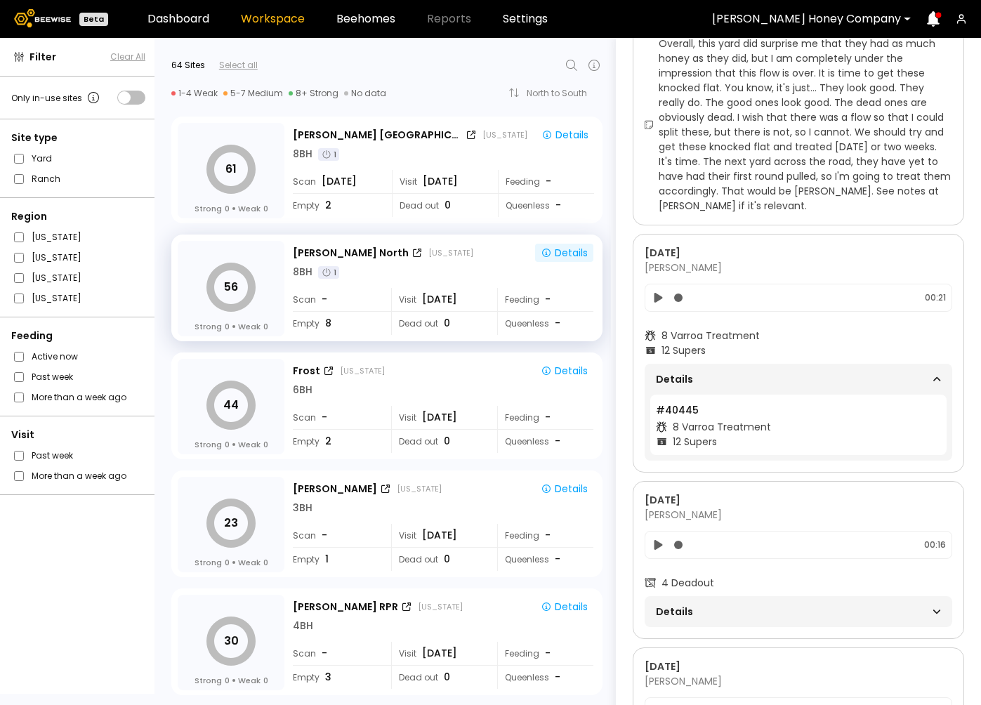
scroll to position [381, 0]
click at [727, 607] on span "Details" at bounding box center [727, 611] width 143 height 20
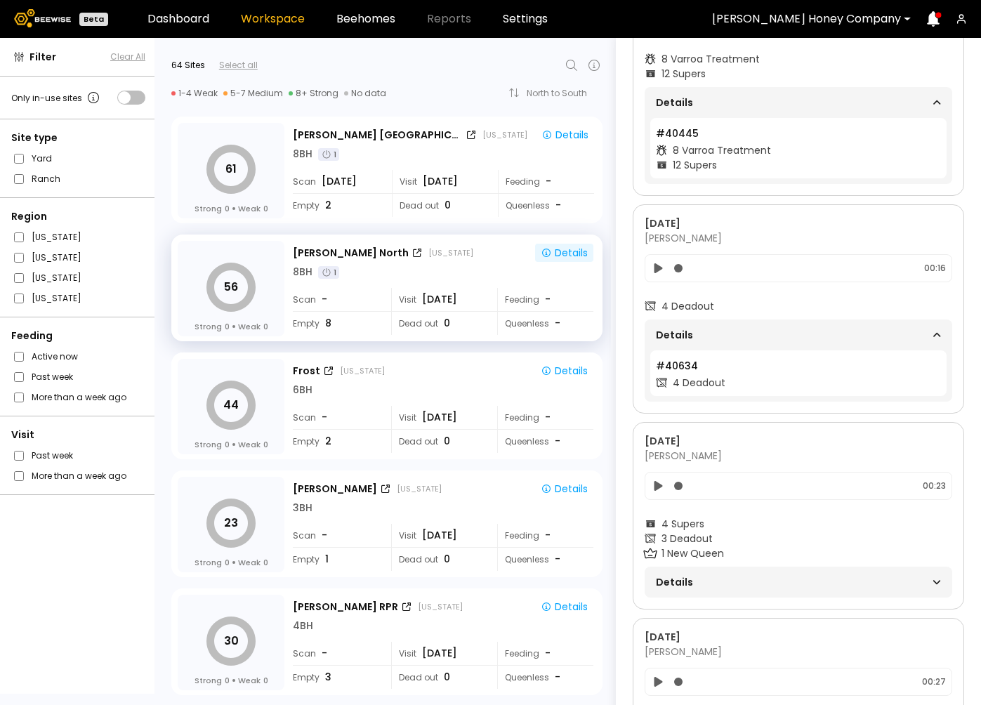
scroll to position [658, 0]
click at [747, 572] on span "Details" at bounding box center [727, 582] width 143 height 20
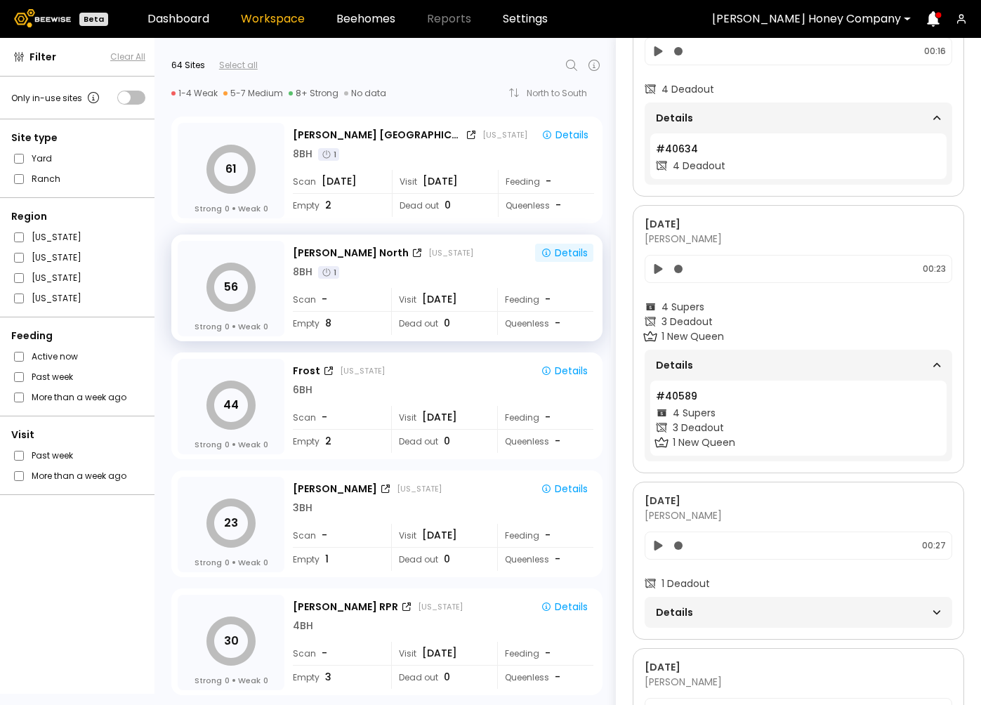
scroll to position [869, 0]
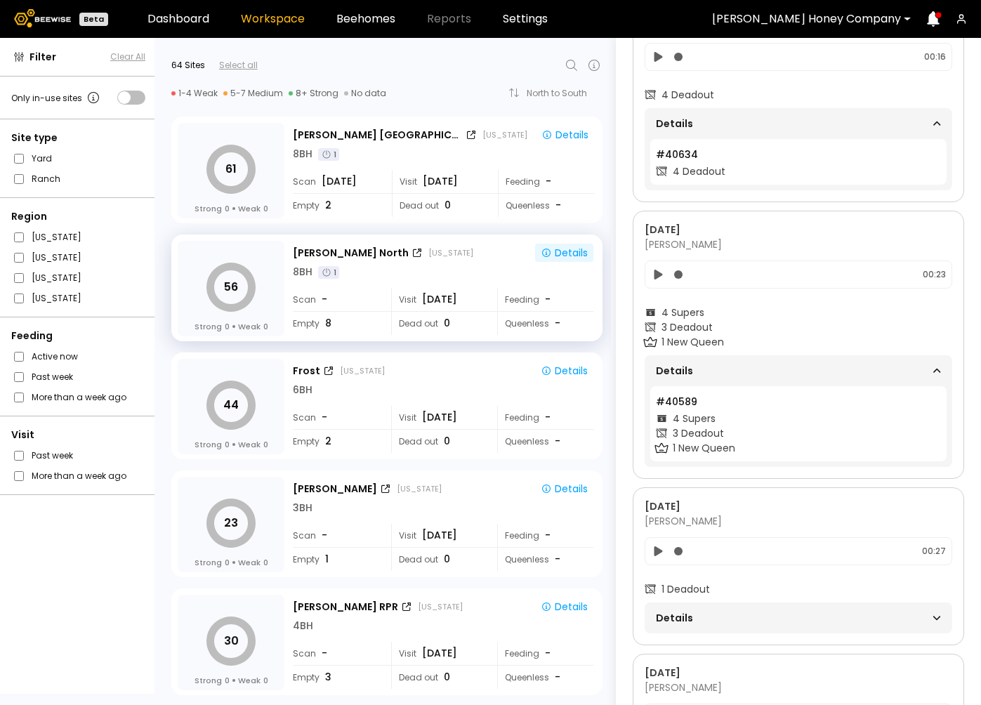
click at [796, 615] on span "Details" at bounding box center [727, 618] width 143 height 20
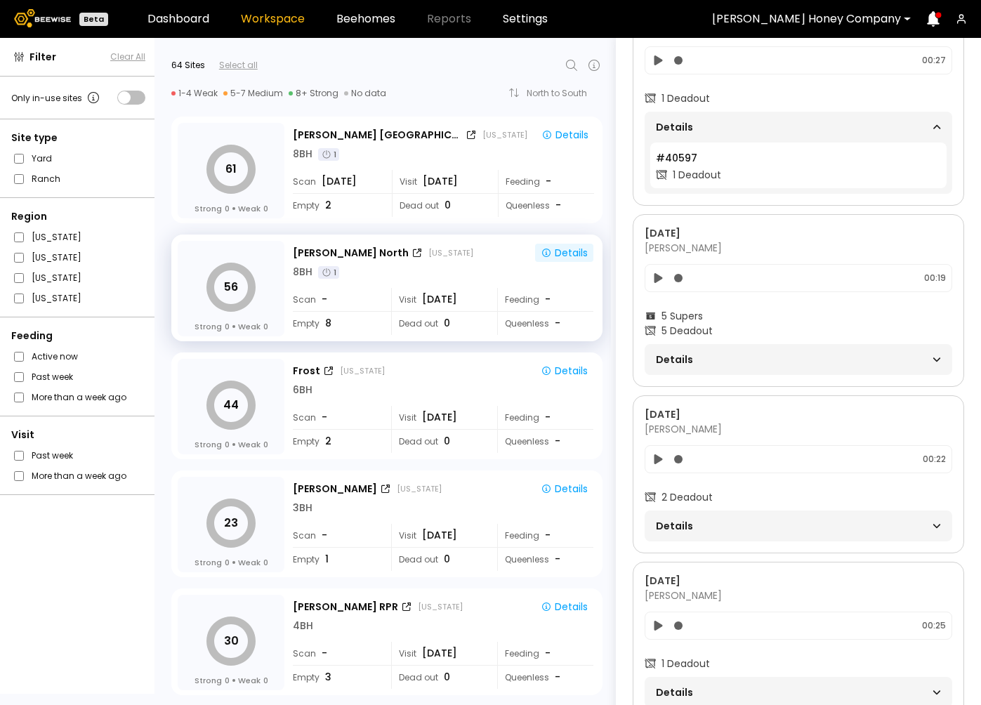
scroll to position [1376, 0]
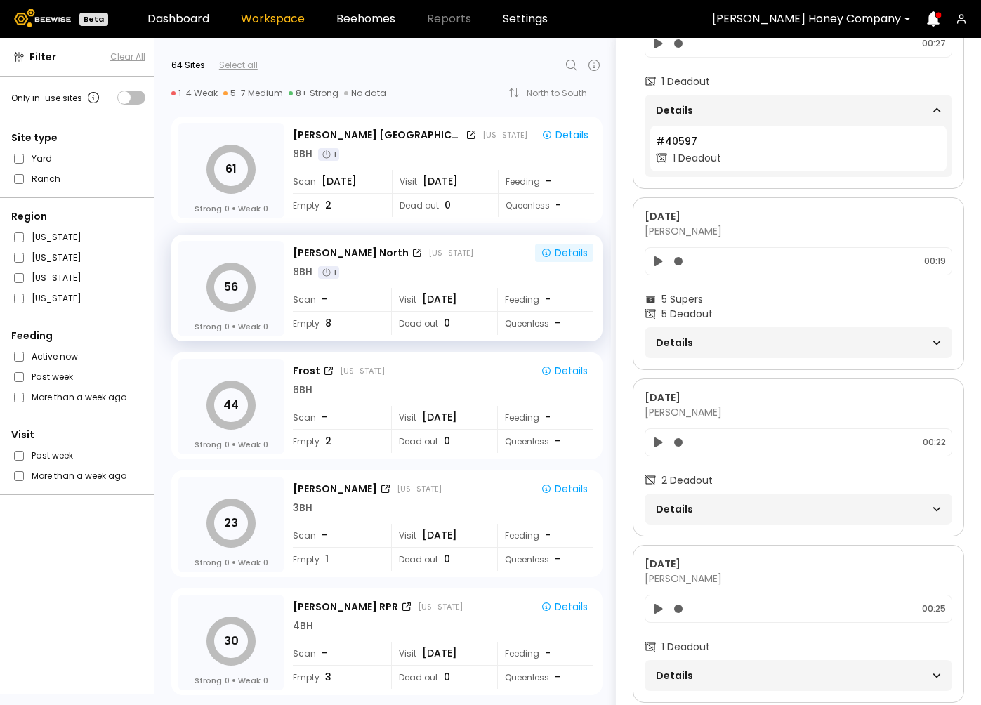
click at [802, 504] on div "Details" at bounding box center [798, 509] width 285 height 20
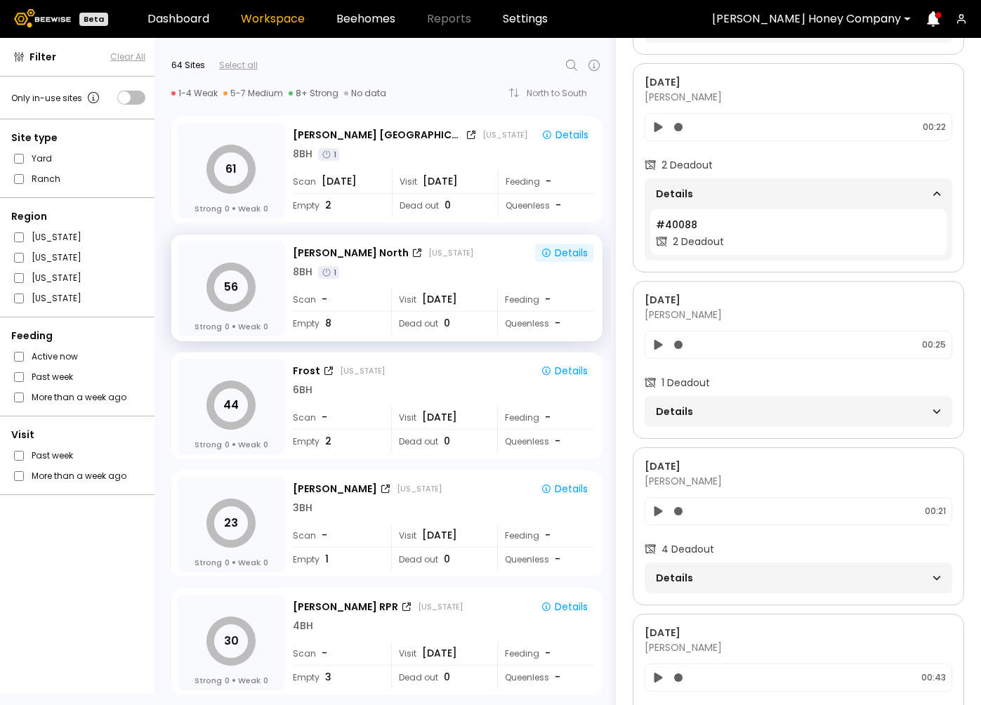
scroll to position [1692, 0]
click at [762, 573] on span "Details" at bounding box center [727, 577] width 143 height 20
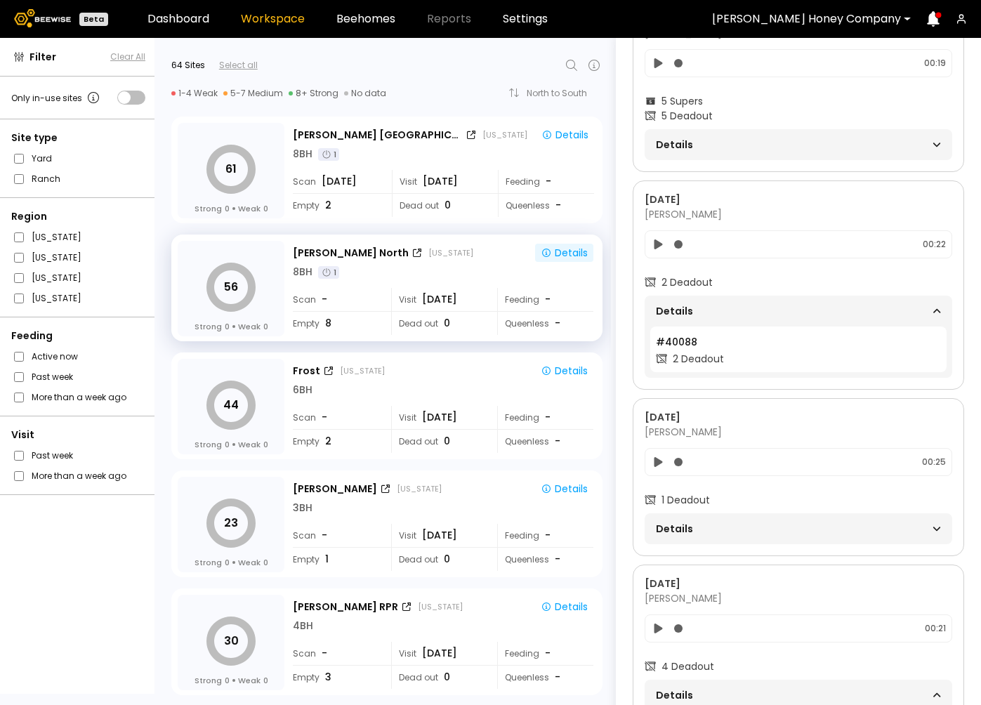
scroll to position [1548, 0]
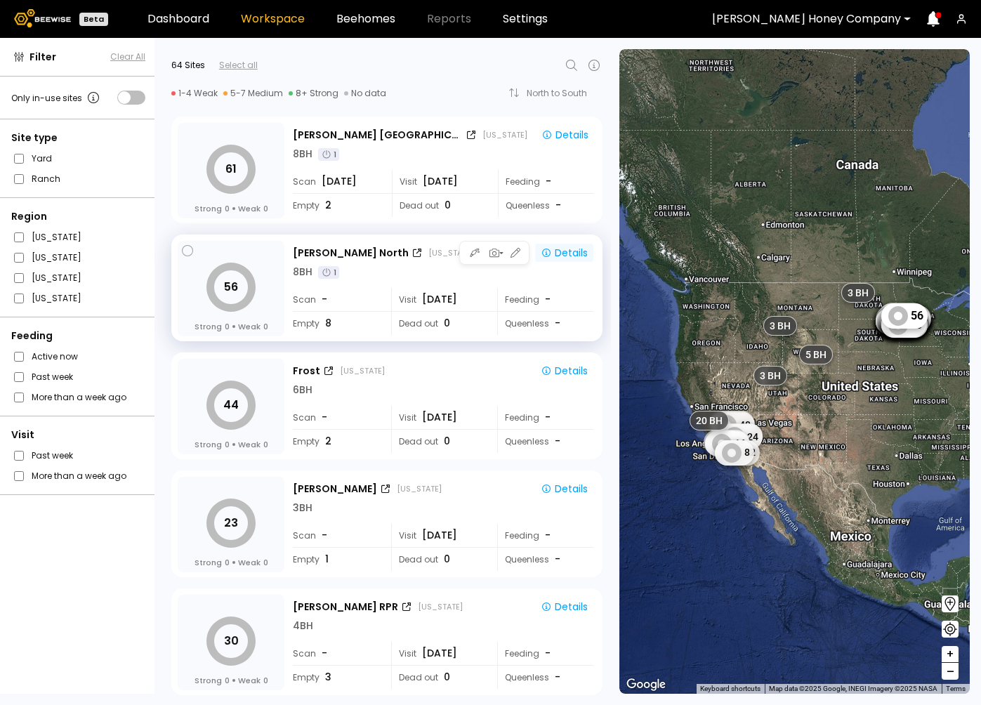
click at [572, 253] on div "Details" at bounding box center [564, 252] width 47 height 13
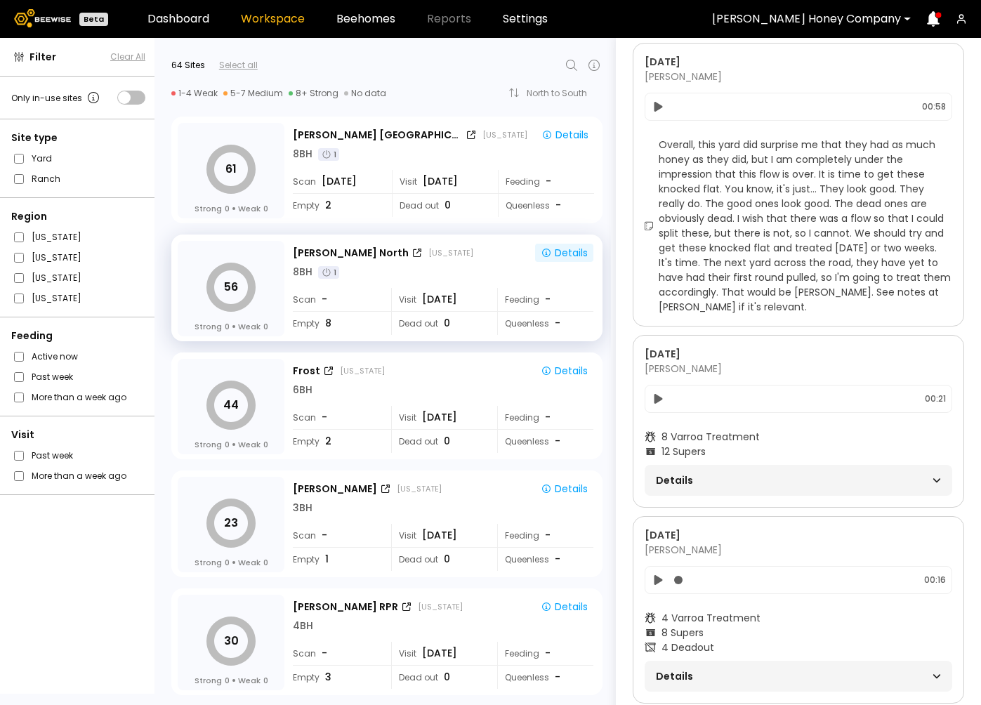
scroll to position [327, 0]
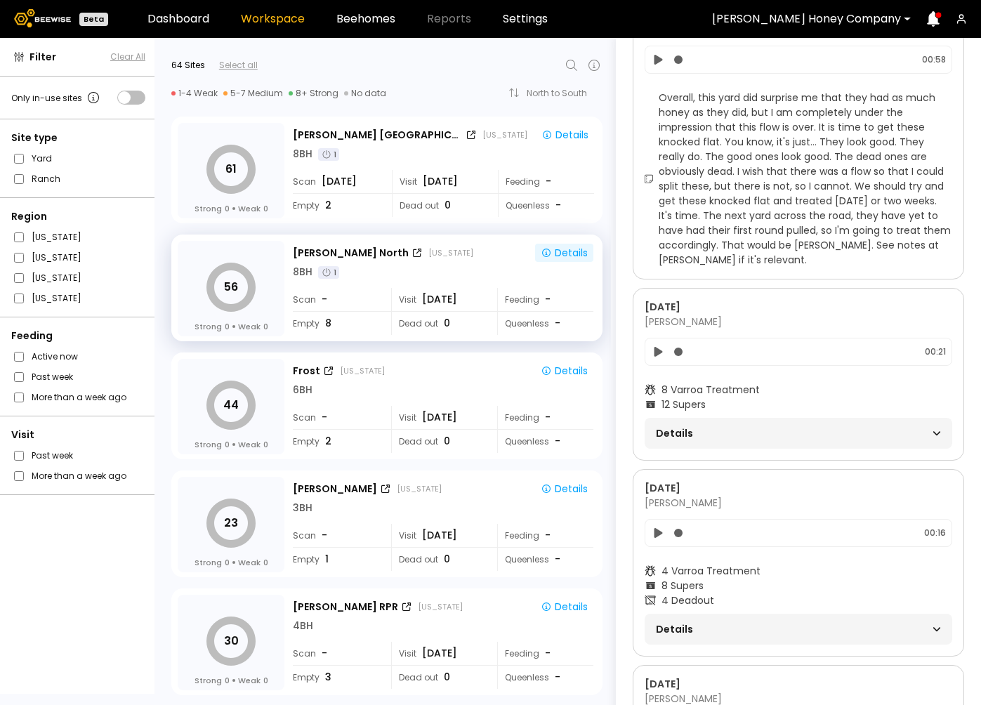
click at [781, 432] on span "Details" at bounding box center [727, 433] width 143 height 20
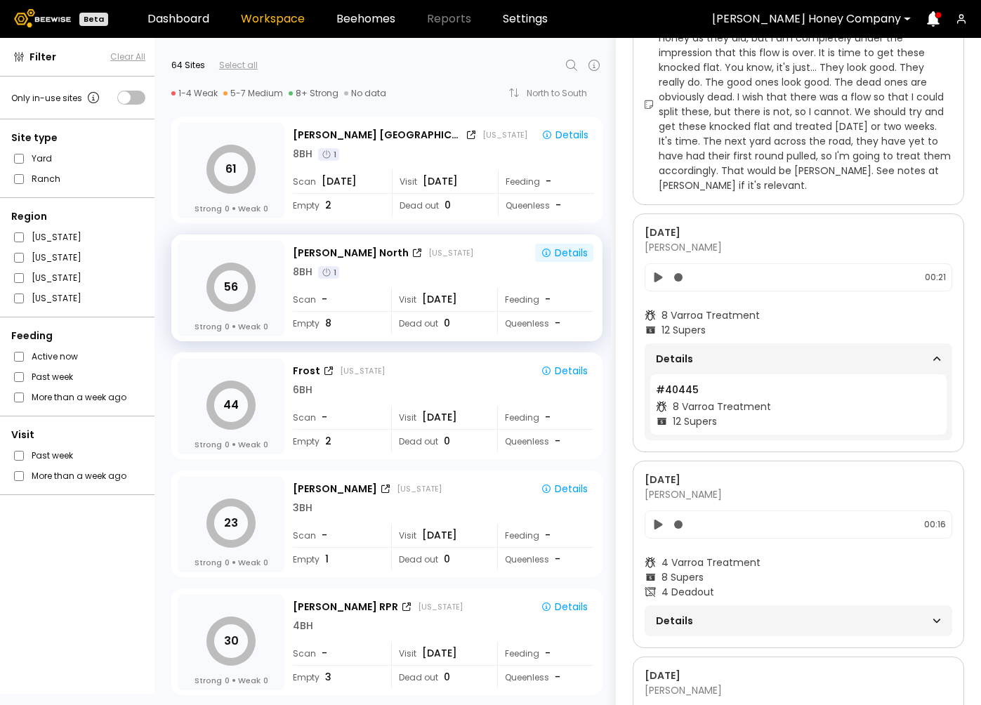
scroll to position [405, 0]
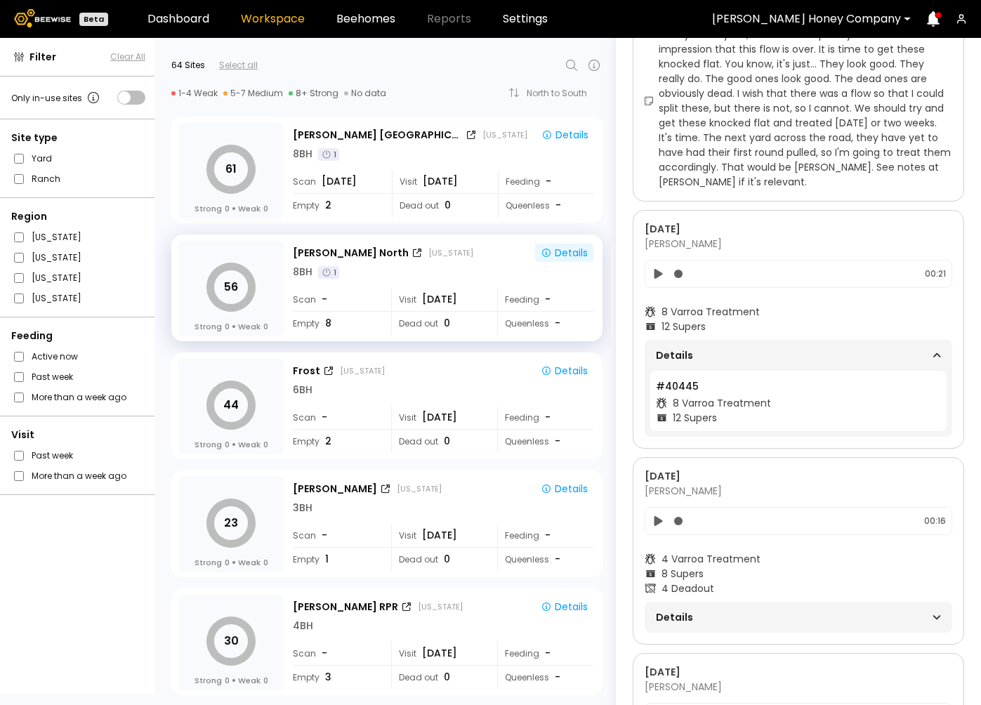
click at [774, 612] on span "Details" at bounding box center [727, 617] width 143 height 20
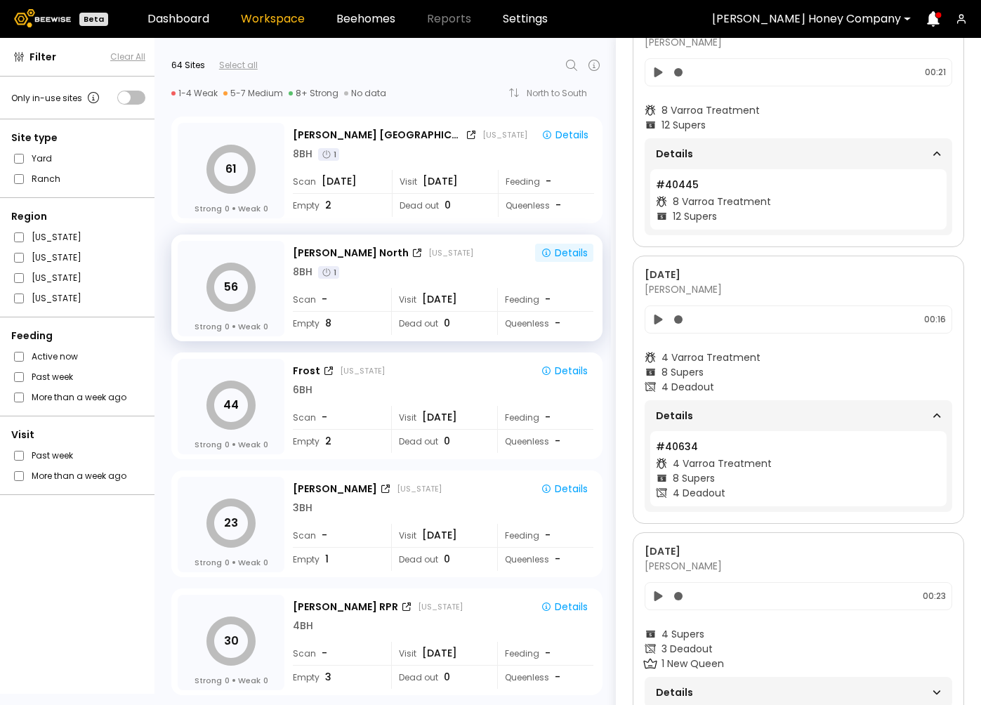
scroll to position [761, 0]
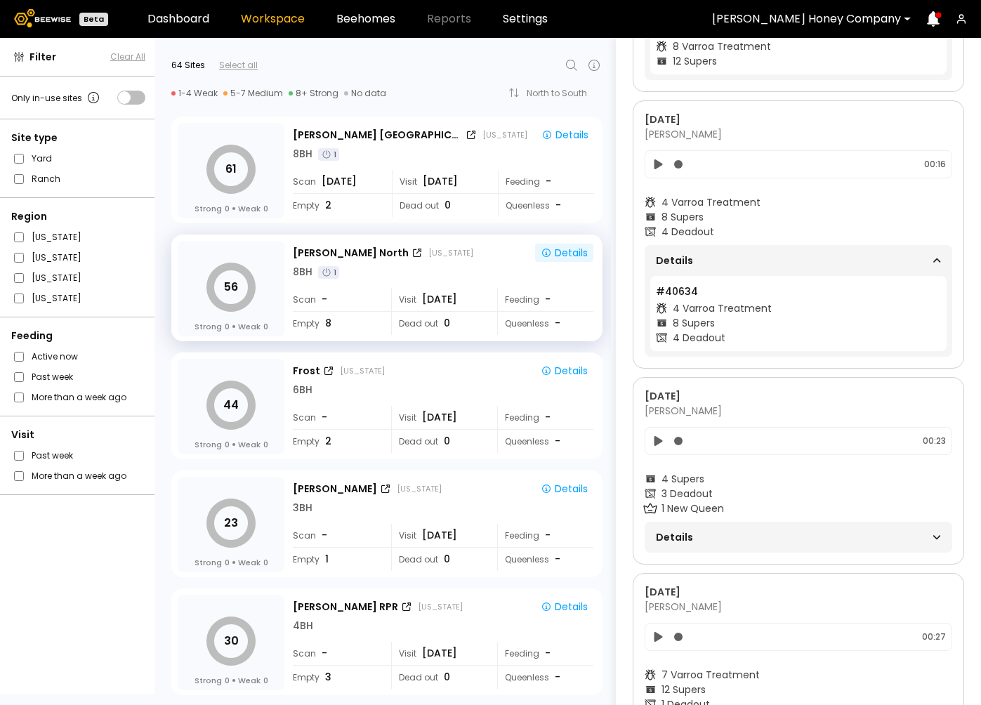
click at [771, 537] on span "Details" at bounding box center [727, 537] width 143 height 20
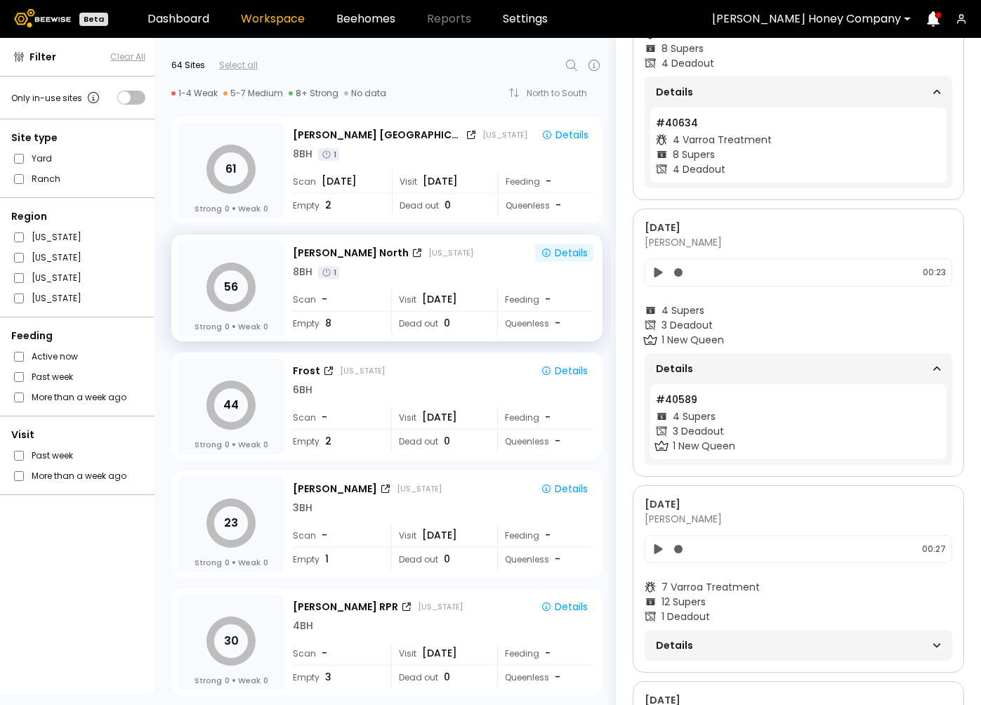
scroll to position [994, 0]
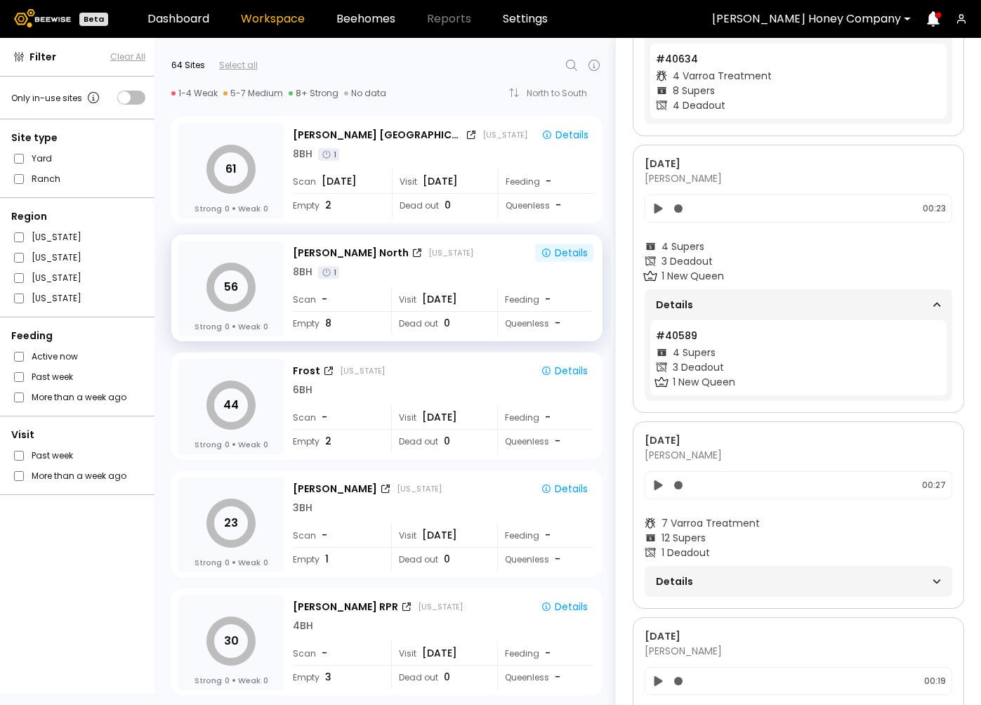
click at [764, 581] on span "Details" at bounding box center [727, 582] width 143 height 20
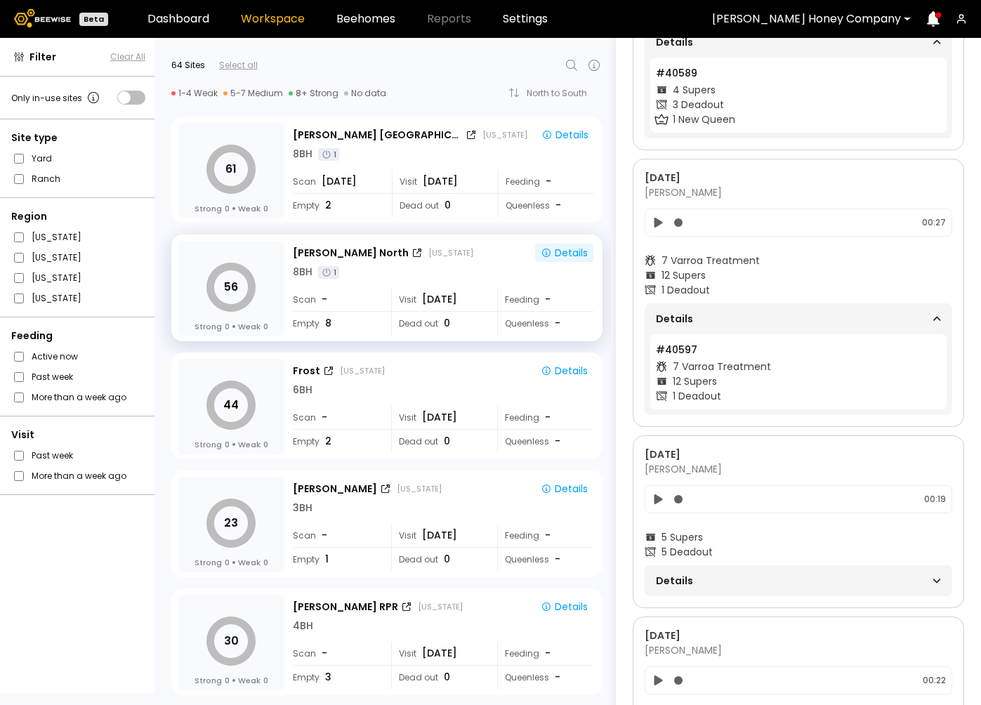
scroll to position [1259, 0]
click at [764, 581] on span "Details" at bounding box center [727, 578] width 143 height 20
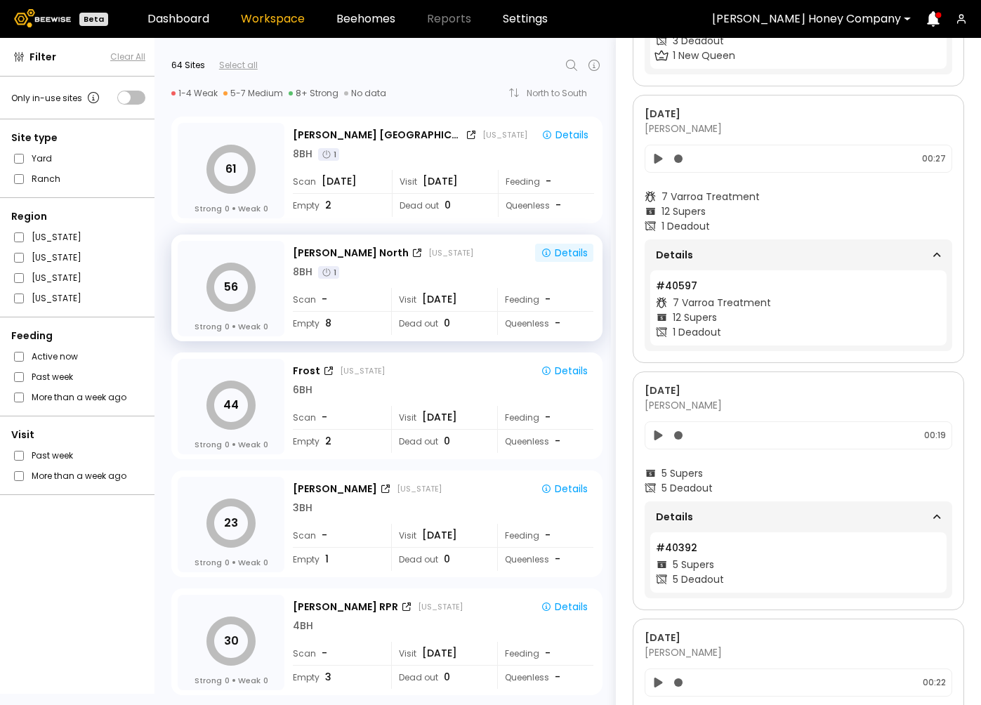
scroll to position [1470, 0]
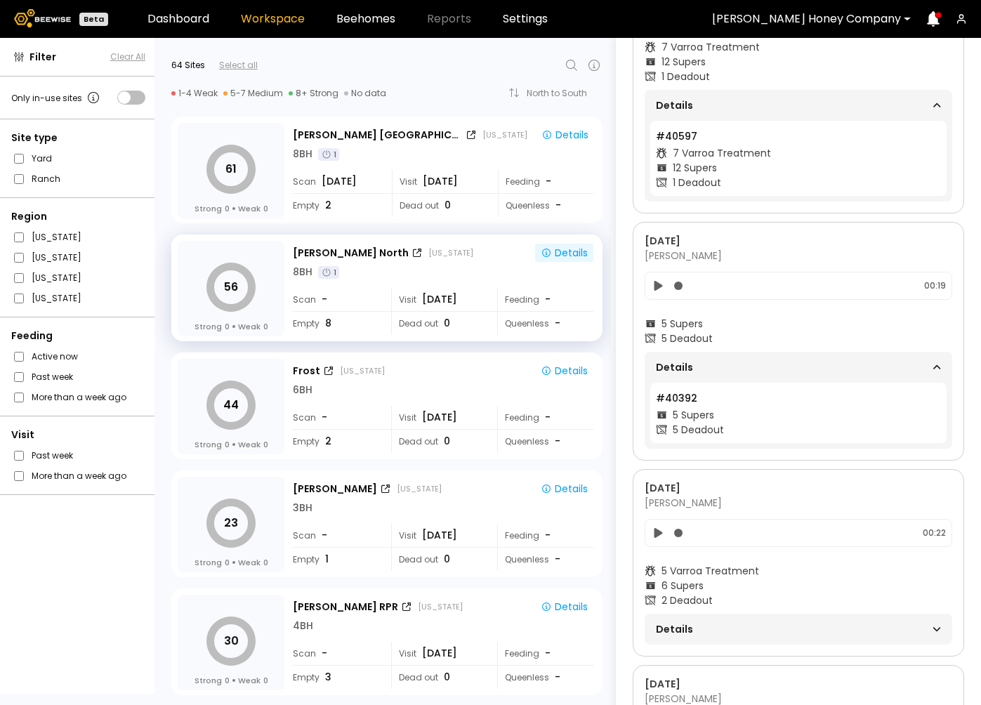
click at [762, 625] on span "Details" at bounding box center [727, 629] width 143 height 20
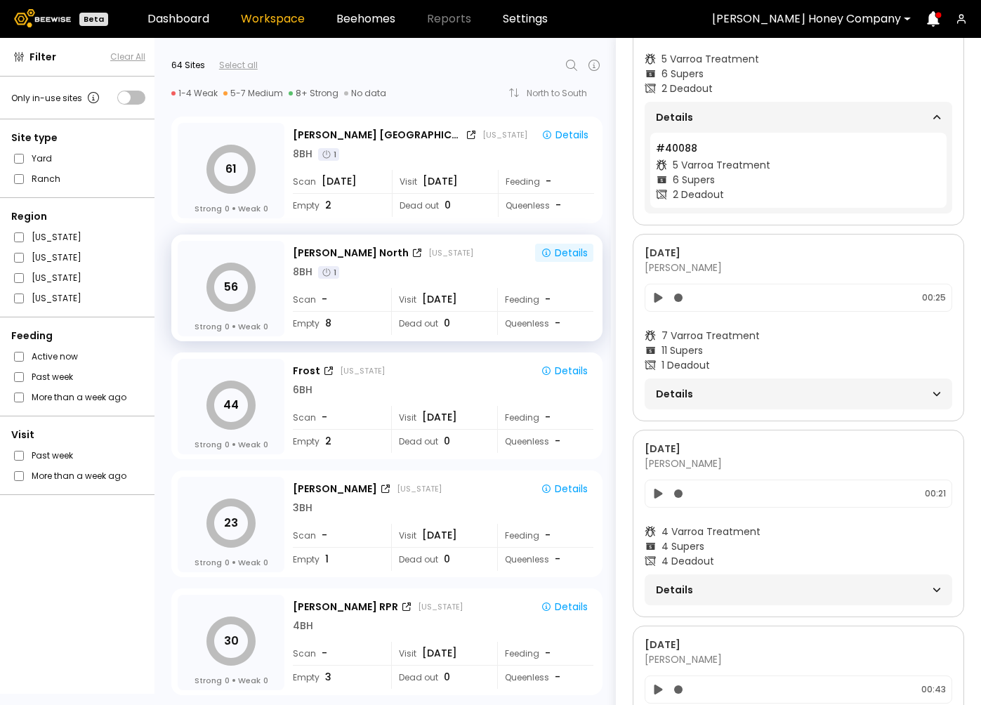
scroll to position [1990, 0]
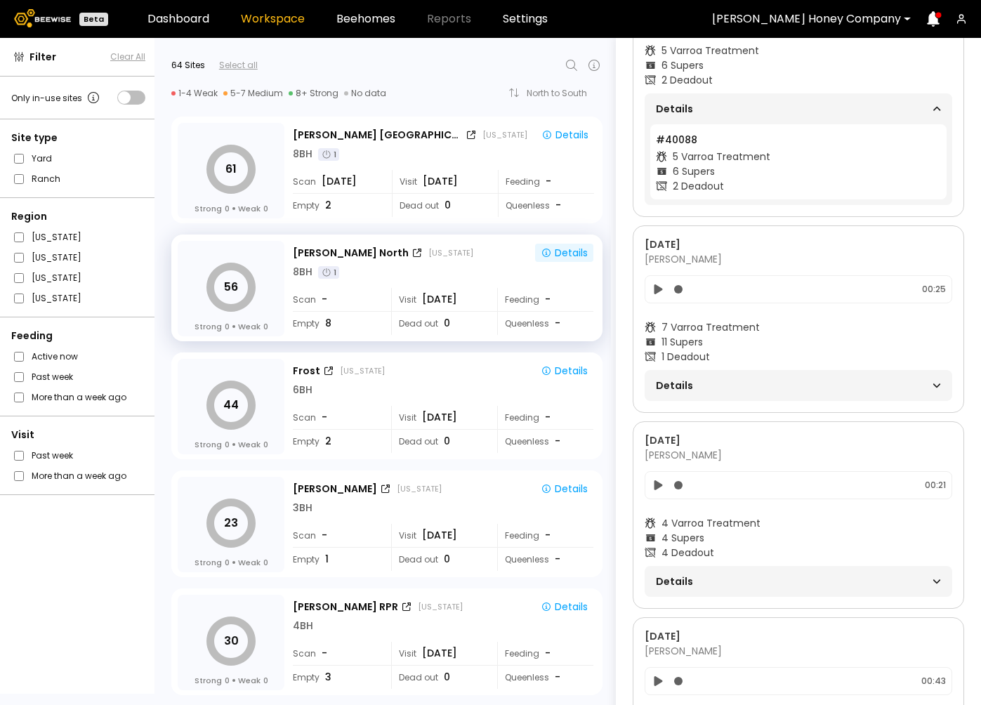
click at [786, 390] on span "Details" at bounding box center [727, 386] width 143 height 20
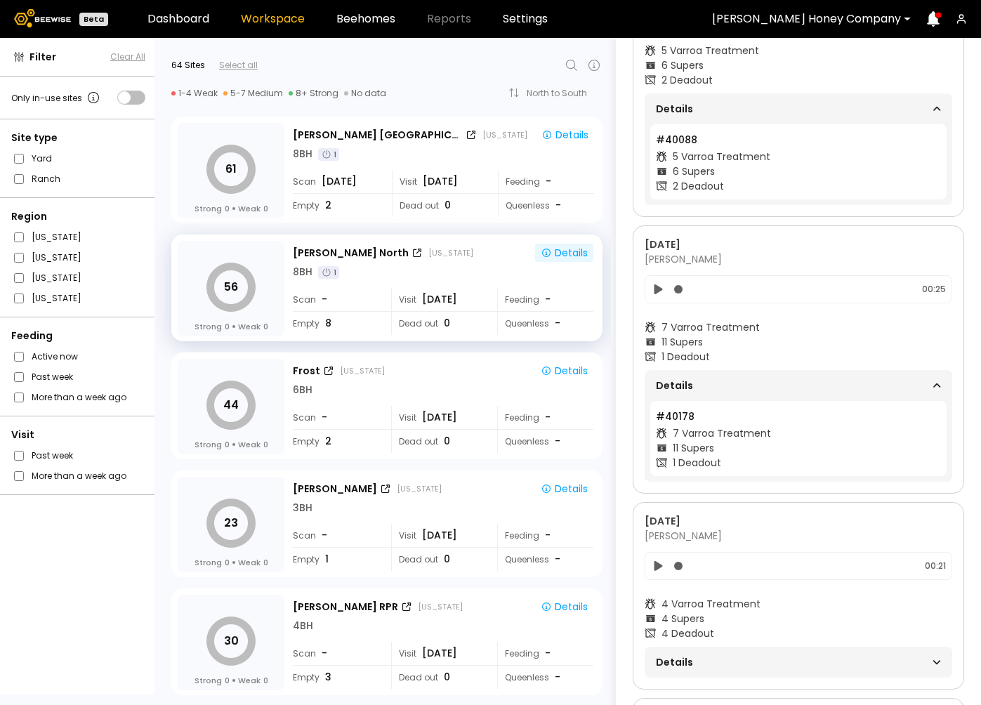
scroll to position [2164, 0]
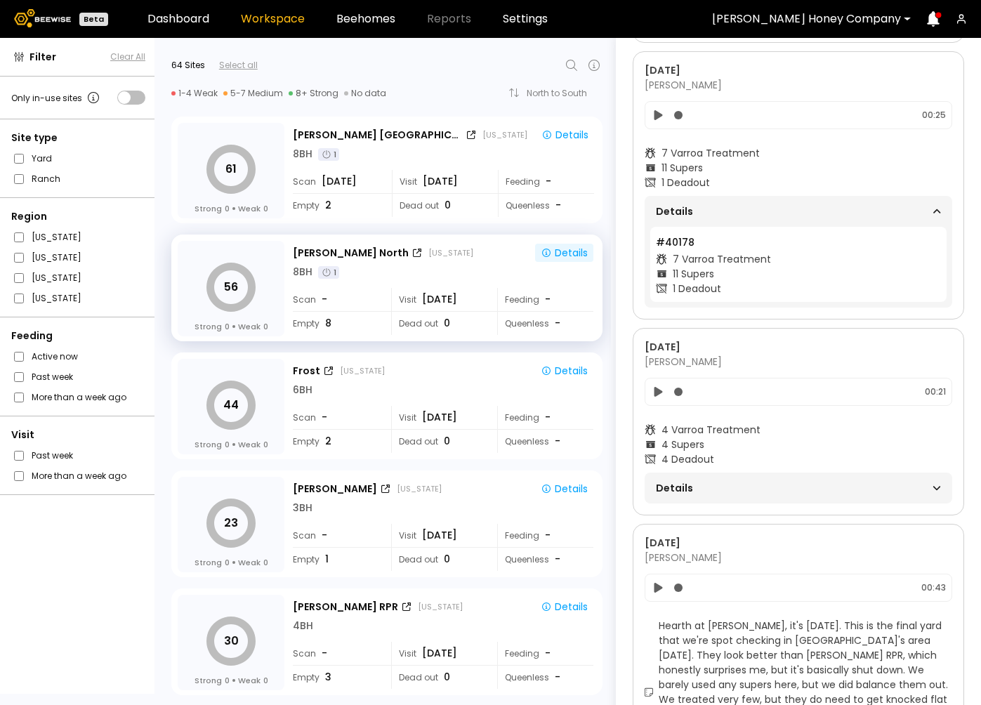
click at [757, 478] on span "Details" at bounding box center [727, 488] width 143 height 20
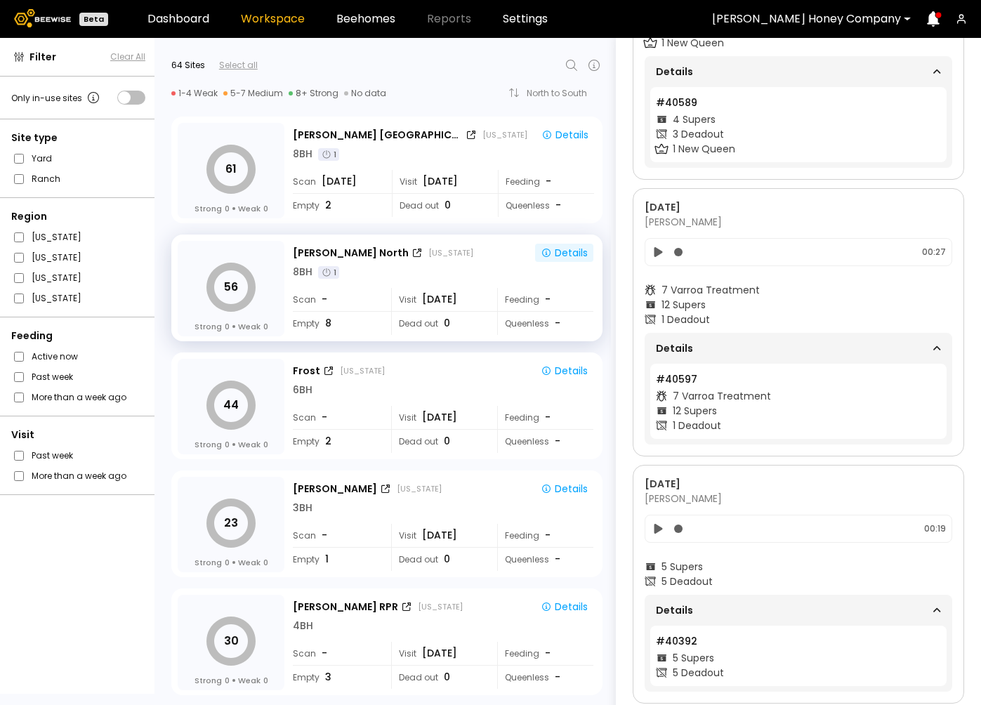
scroll to position [966, 0]
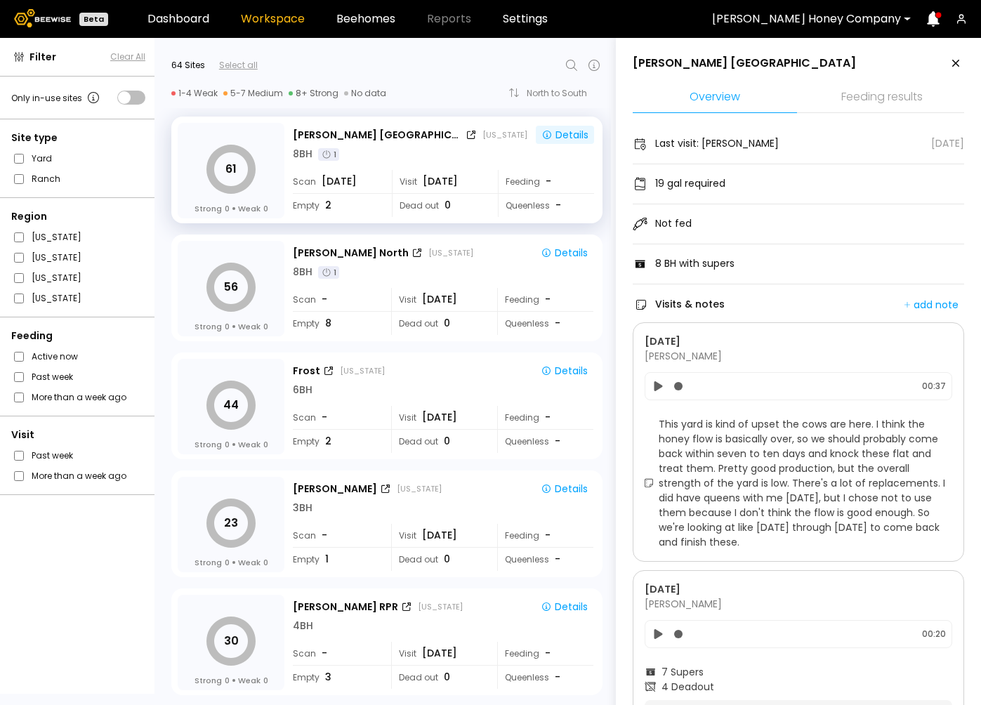
scroll to position [509, 0]
